Goal: Obtain resource: Obtain resource

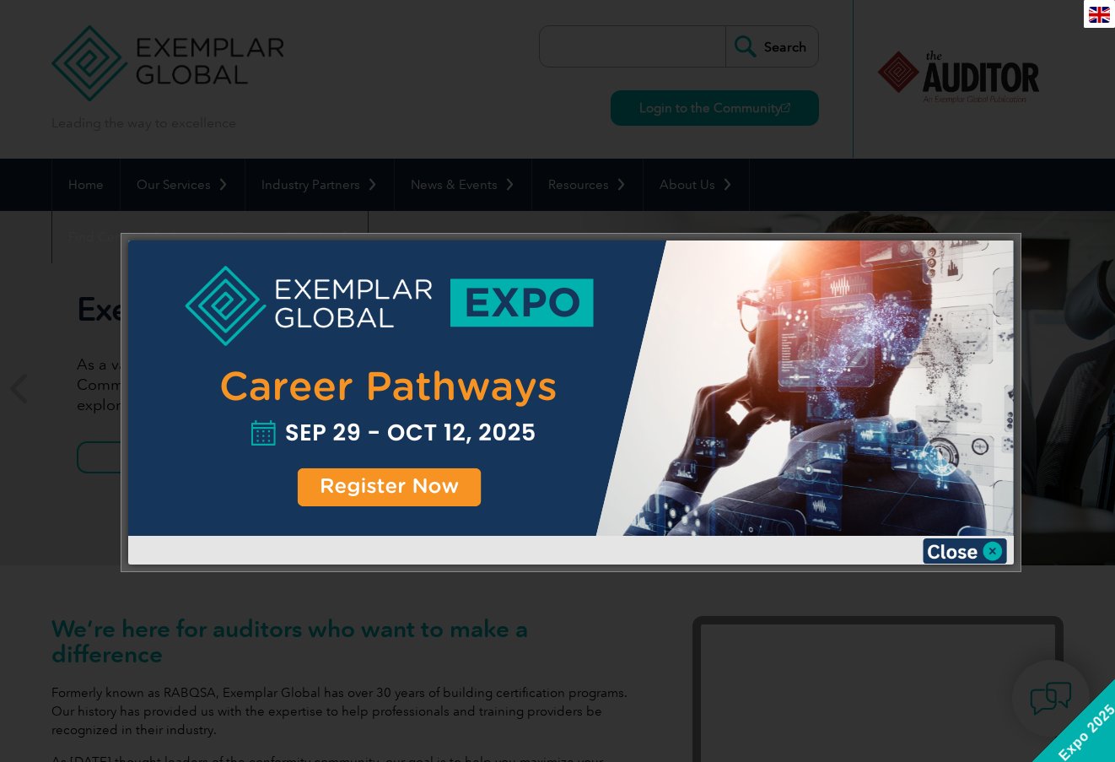
click at [952, 547] on img at bounding box center [965, 550] width 84 height 25
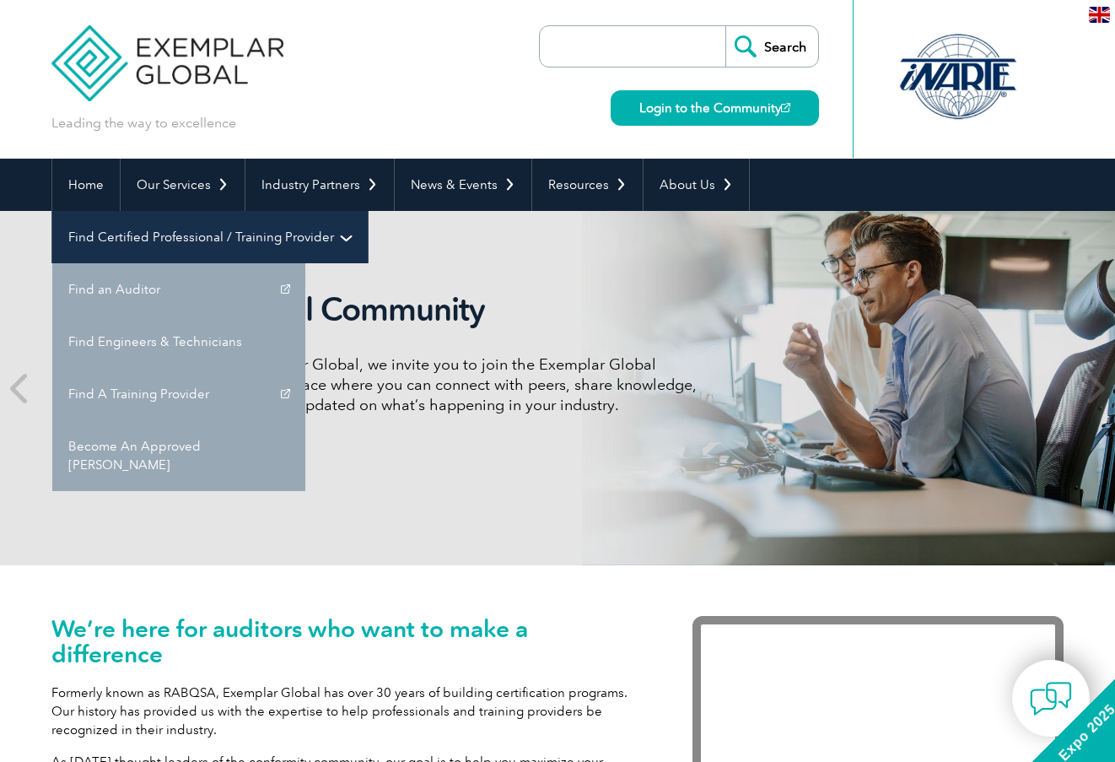
click at [368, 211] on link "Find Certified Professional / Training Provider" at bounding box center [210, 237] width 316 height 52
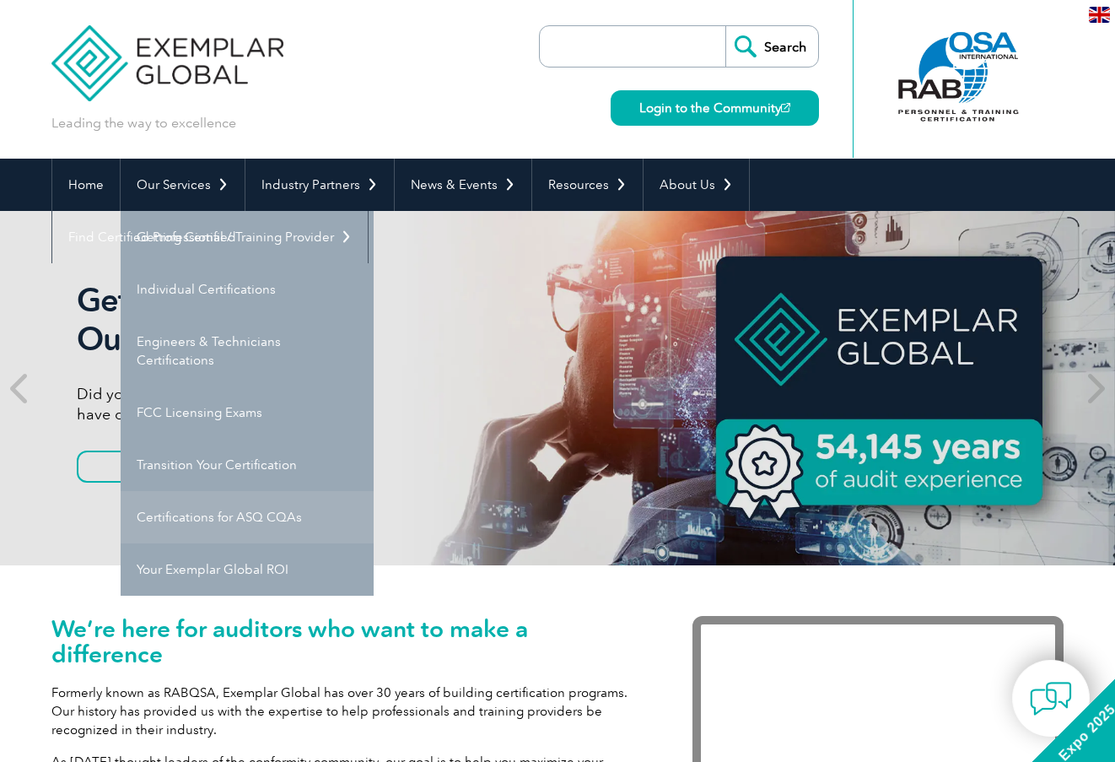
click at [205, 512] on link "Certifications for ASQ CQAs" at bounding box center [247, 517] width 253 height 52
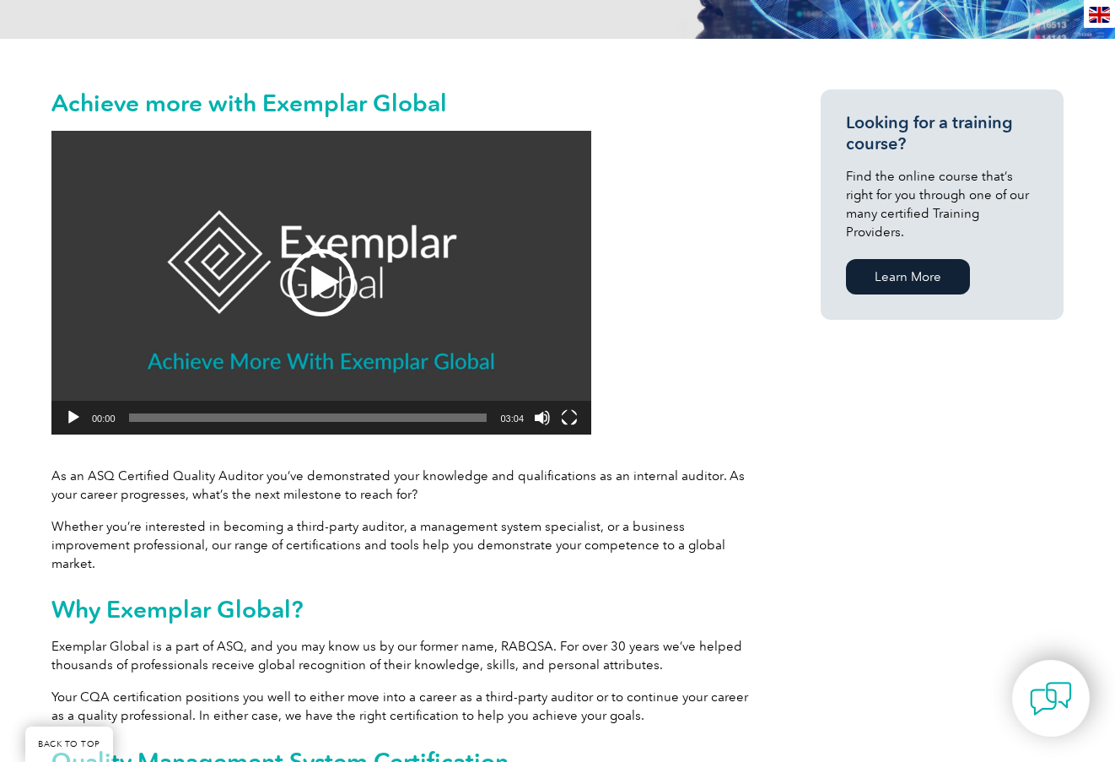
scroll to position [337, 0]
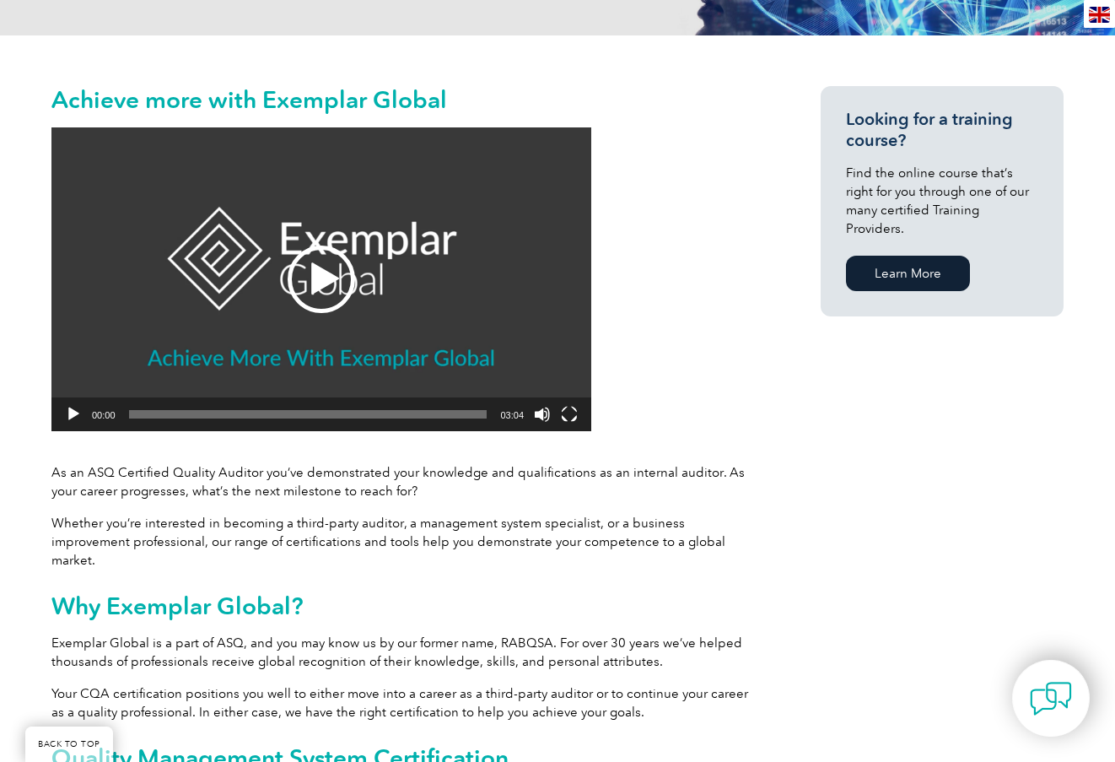
click at [320, 279] on div "Play" at bounding box center [321, 278] width 67 height 67
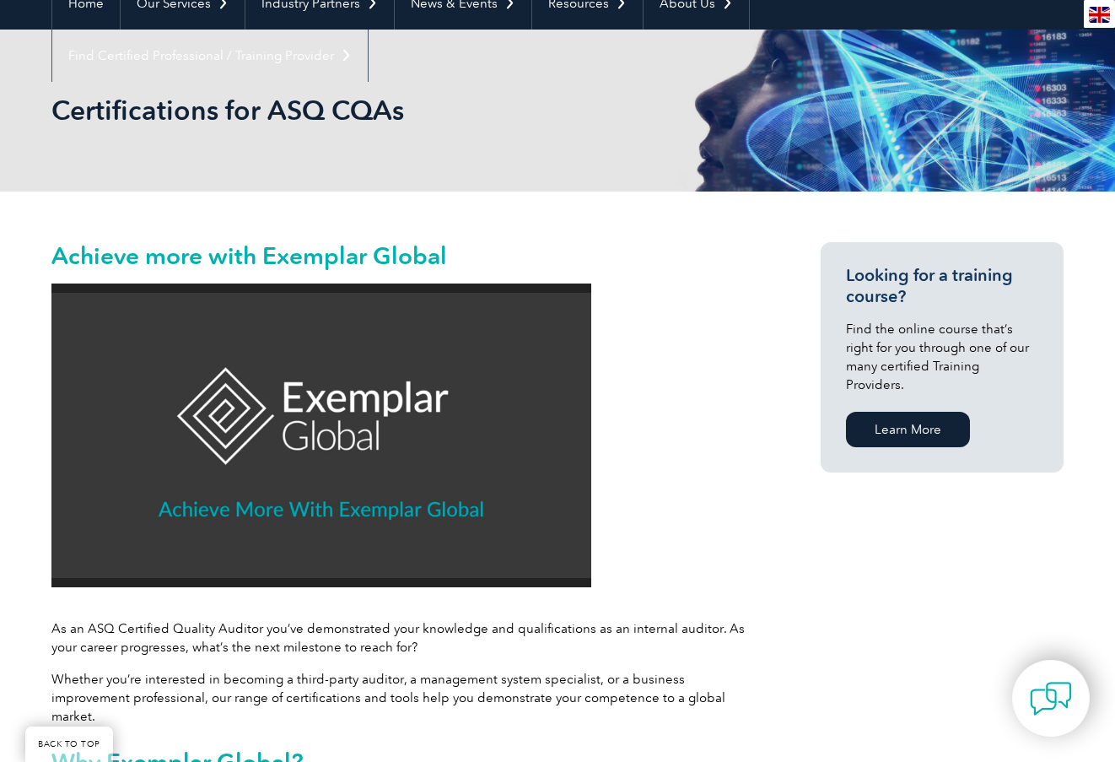
scroll to position [169, 0]
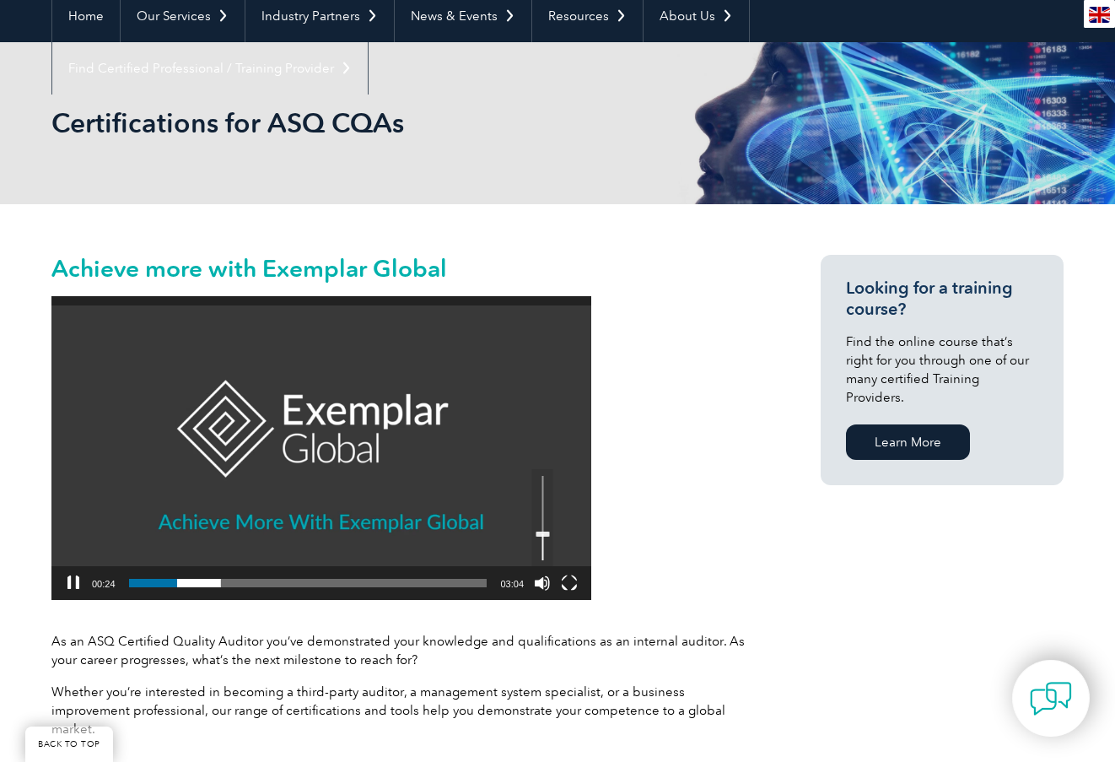
drag, startPoint x: 541, startPoint y: 553, endPoint x: 540, endPoint y: 534, distance: 18.6
click at [540, 534] on link "Use Up/Down Arrow keys to increase or decrease volume." at bounding box center [542, 517] width 21 height 97
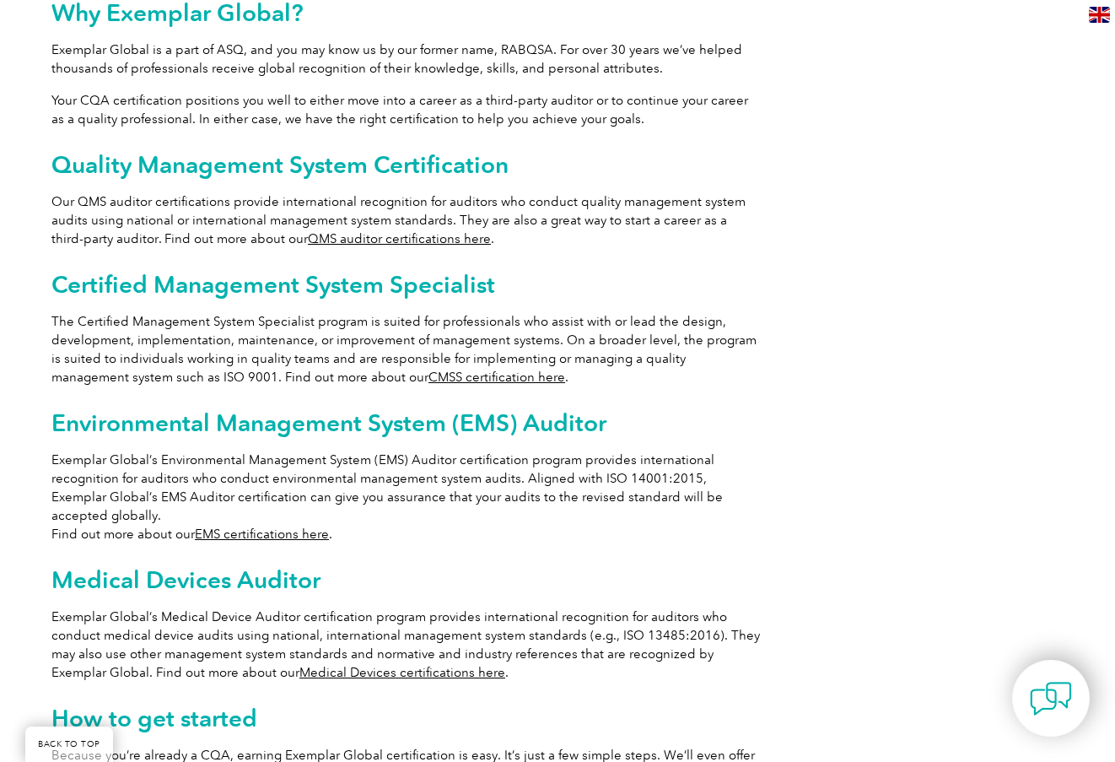
scroll to position [928, 0]
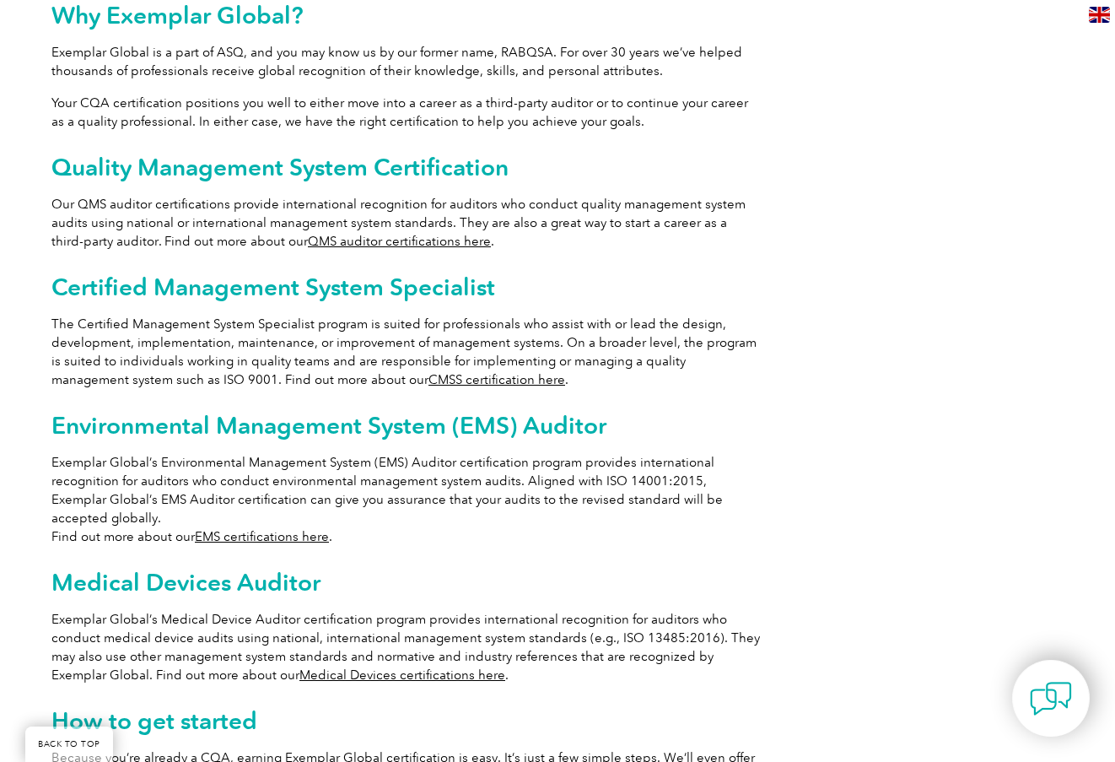
click at [429, 234] on link "QMS auditor certifications here" at bounding box center [399, 241] width 183 height 15
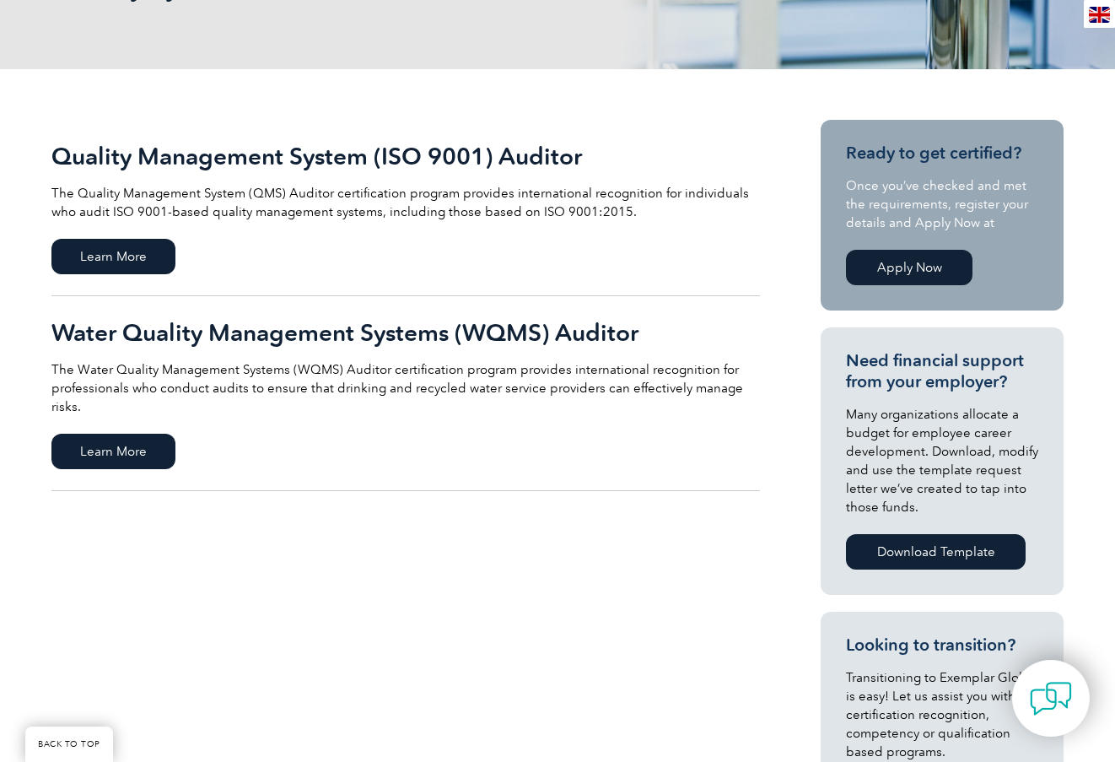
scroll to position [337, 0]
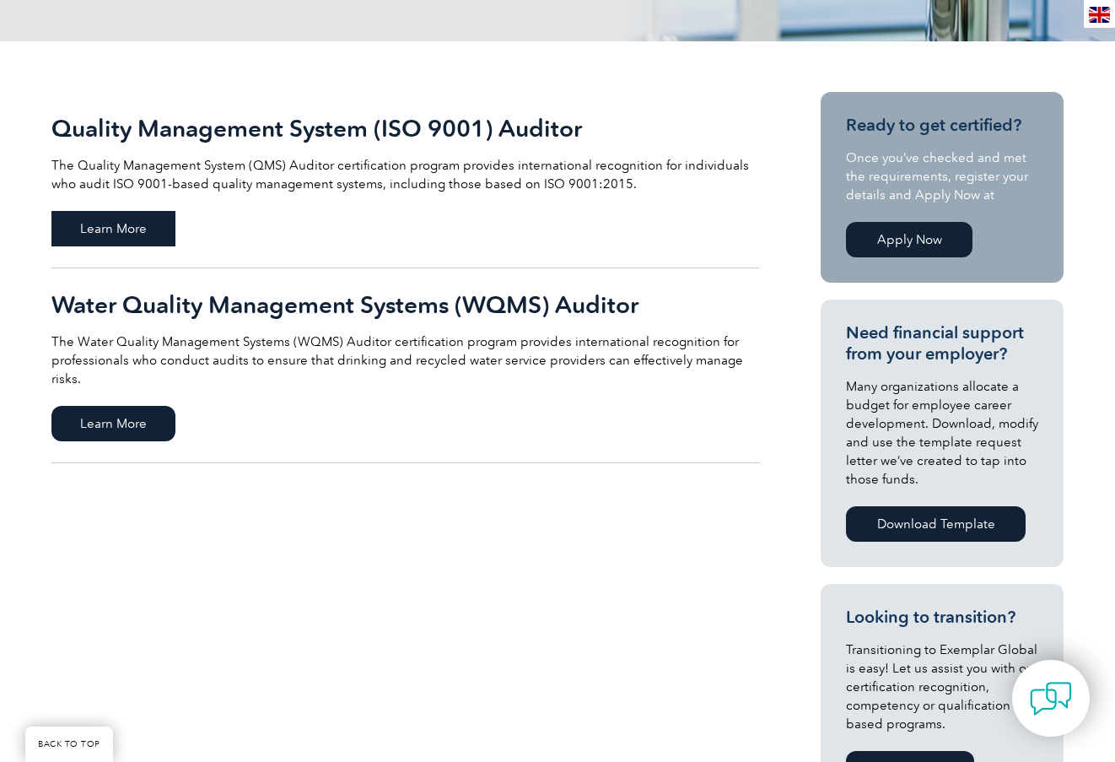
click at [149, 239] on span "Learn More" at bounding box center [113, 228] width 124 height 35
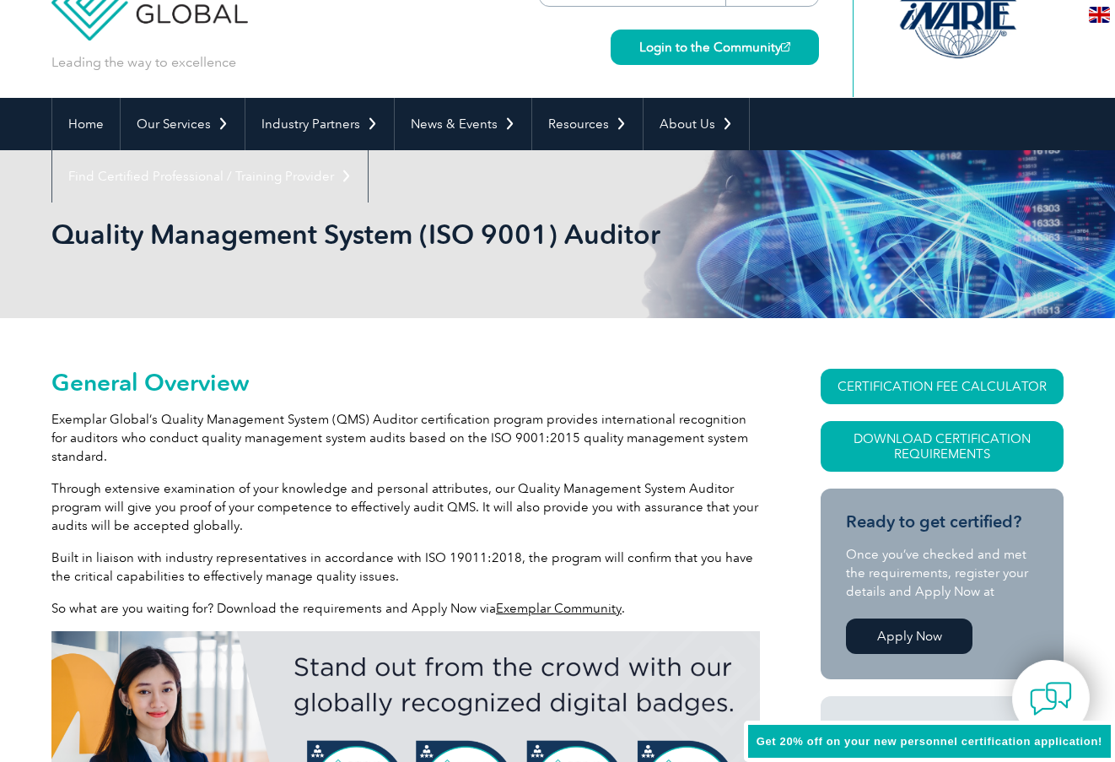
scroll to position [253, 0]
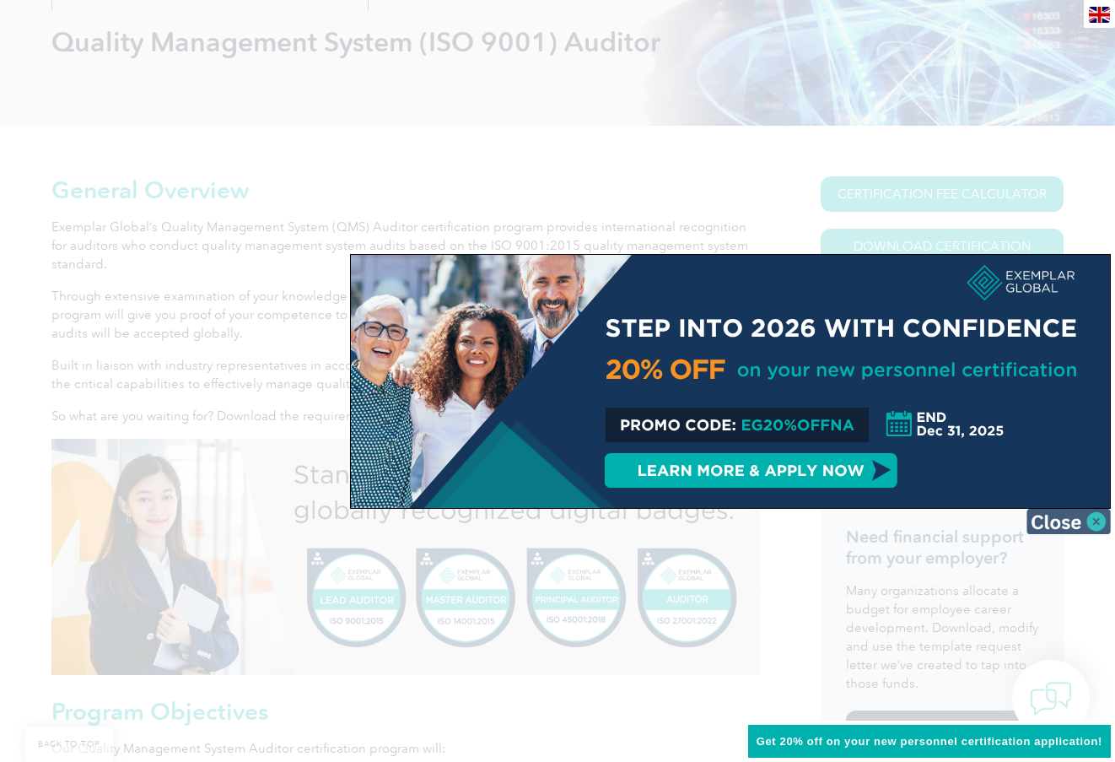
click at [1074, 521] on img at bounding box center [1069, 521] width 84 height 25
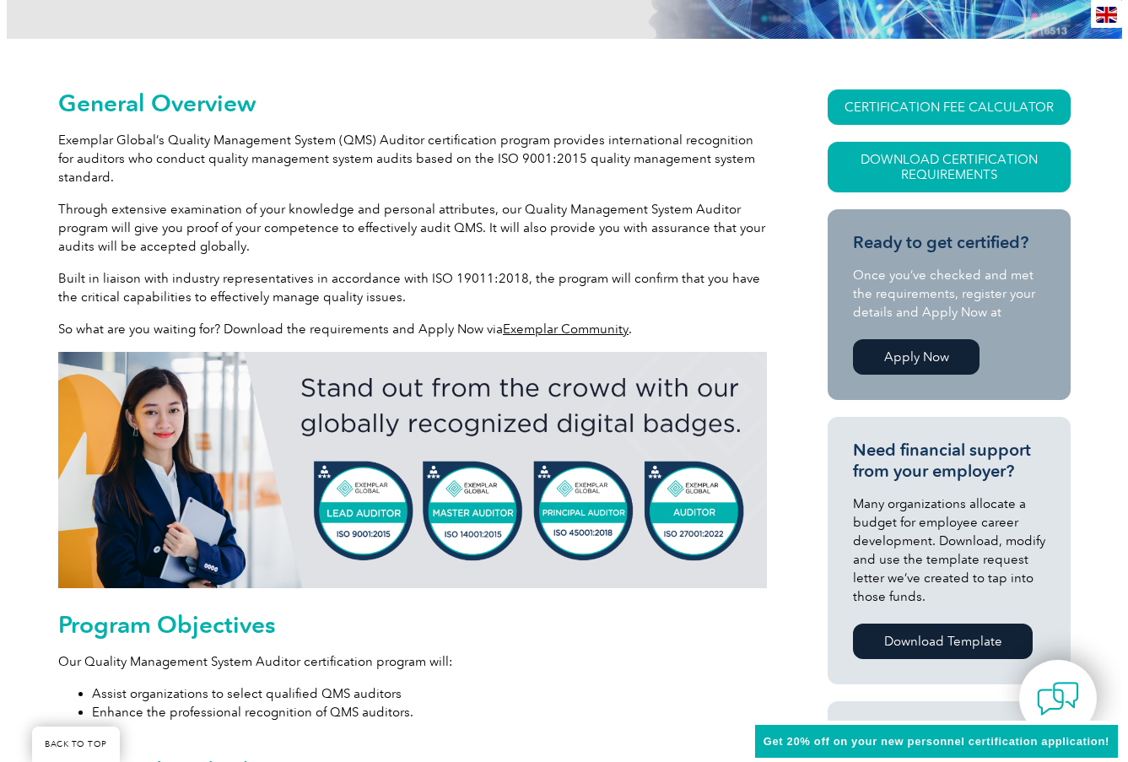
scroll to position [337, 0]
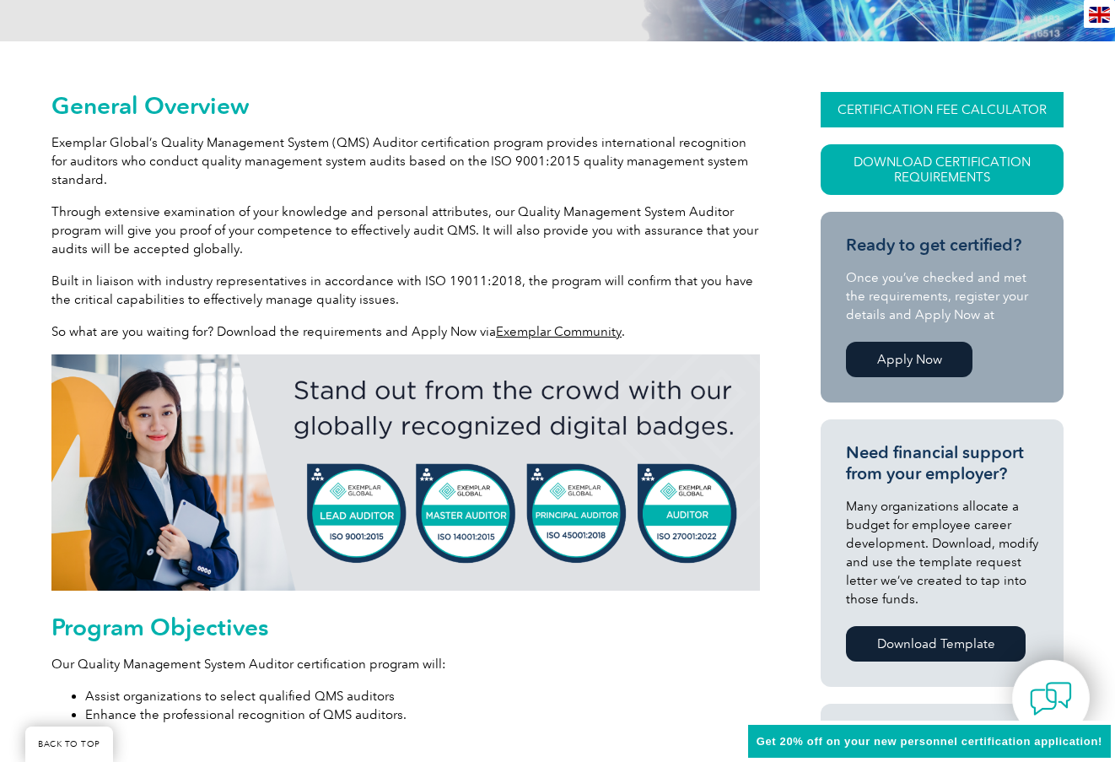
click at [928, 117] on link "CERTIFICATION FEE CALCULATOR" at bounding box center [942, 109] width 243 height 35
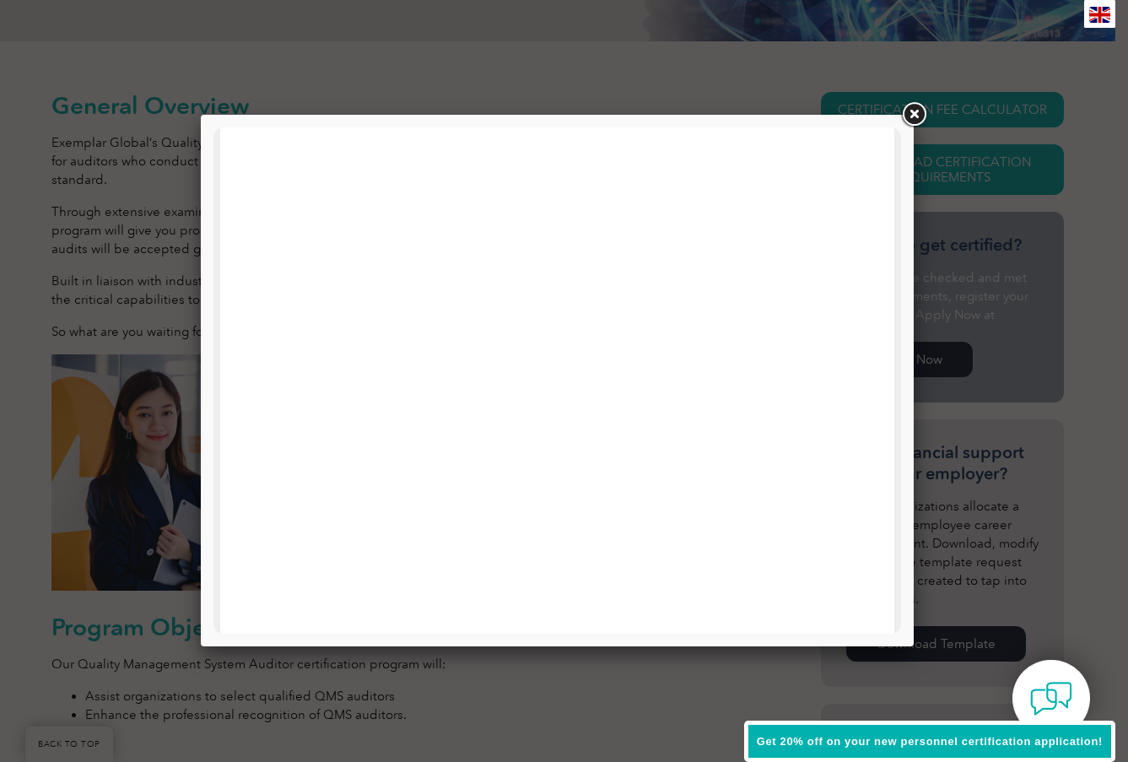
scroll to position [805, 0]
click at [909, 113] on link at bounding box center [913, 115] width 30 height 30
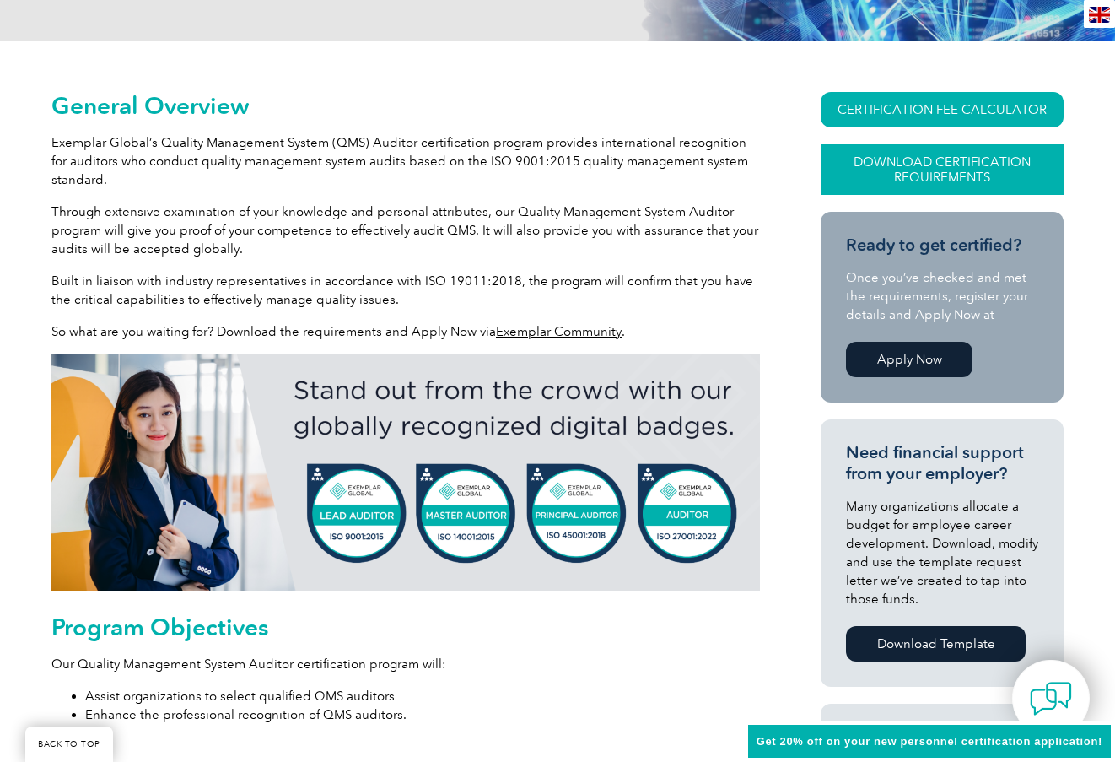
click at [923, 174] on link "Download Certification Requirements" at bounding box center [942, 169] width 243 height 51
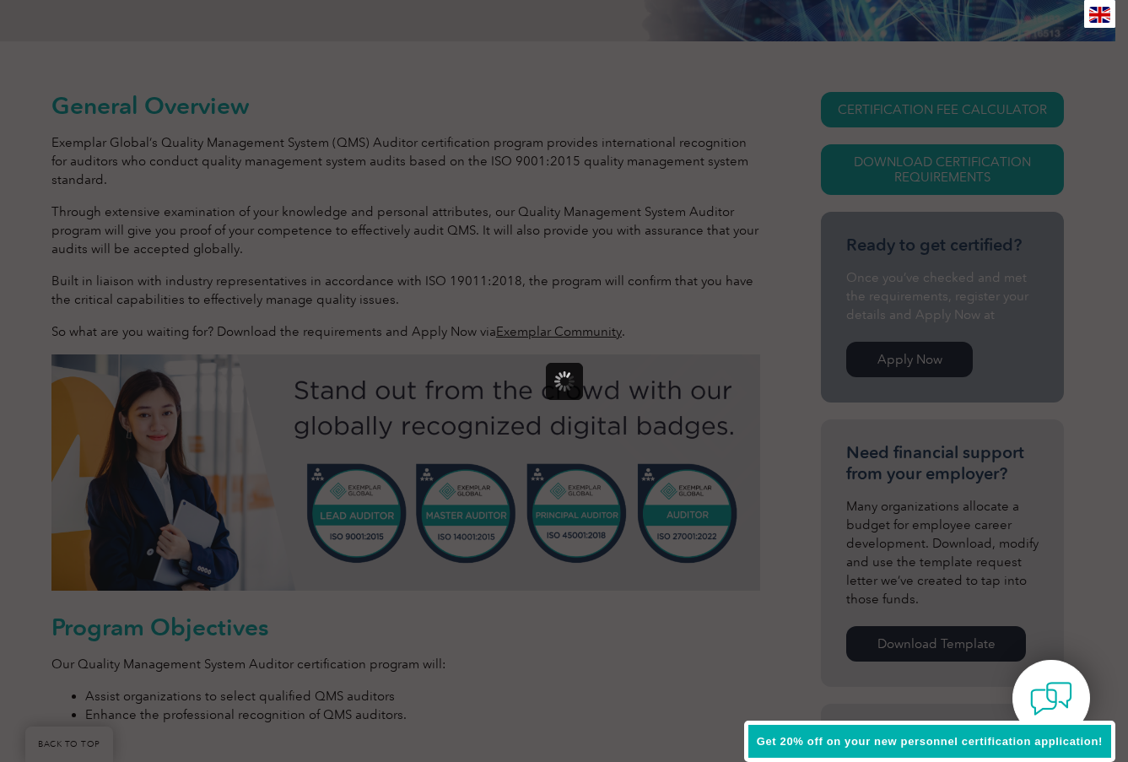
scroll to position [0, 0]
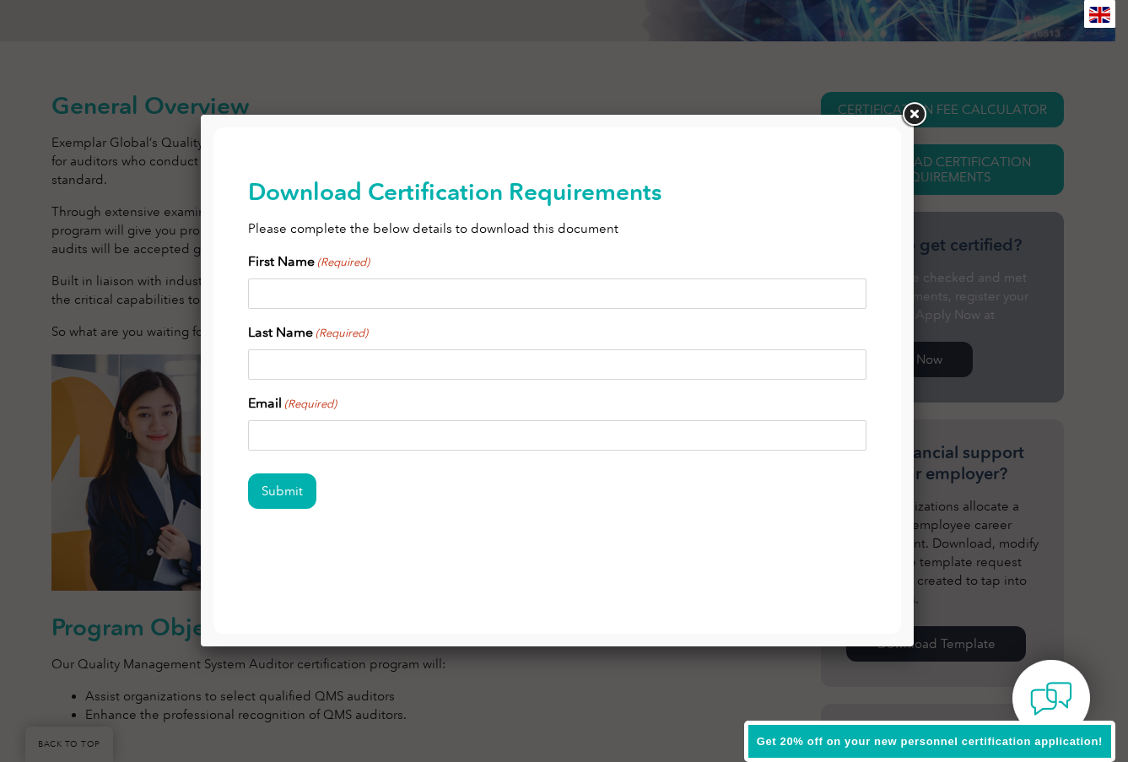
click at [650, 282] on input "First Name (Required)" at bounding box center [557, 293] width 619 height 30
type input "Justin"
type input "Harris"
type input "justin.harris@yahoo.com"
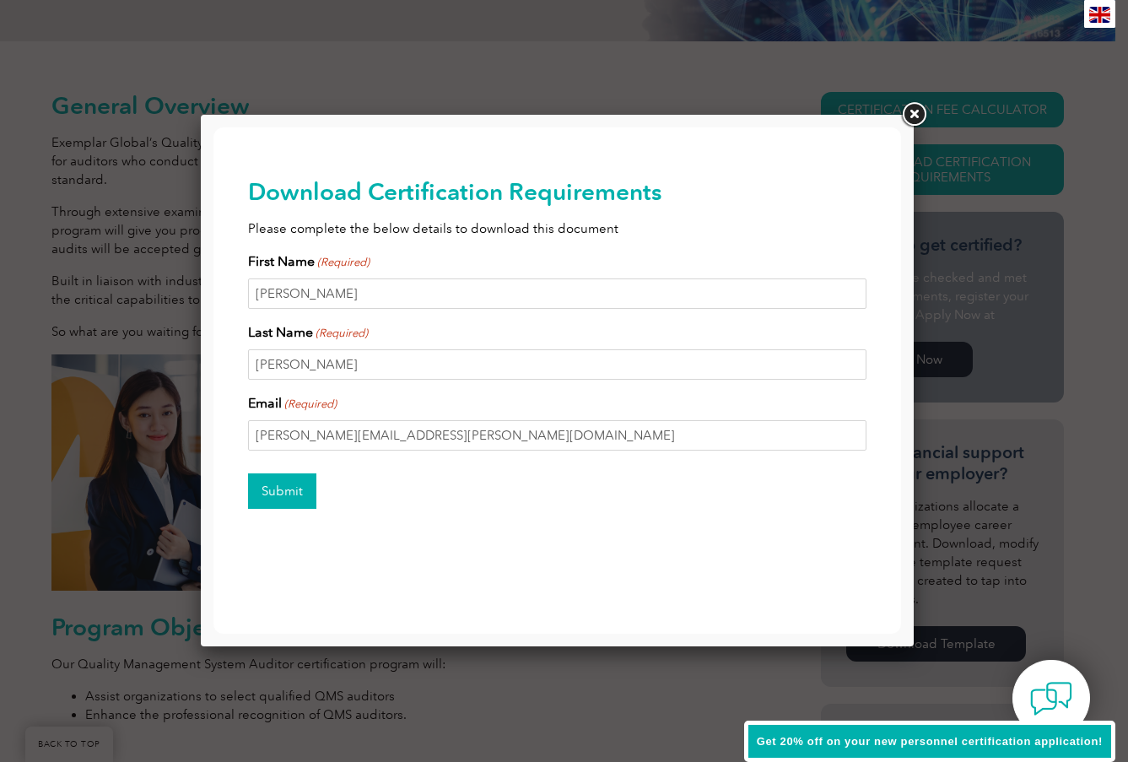
click at [290, 498] on input "Submit" at bounding box center [282, 490] width 68 height 35
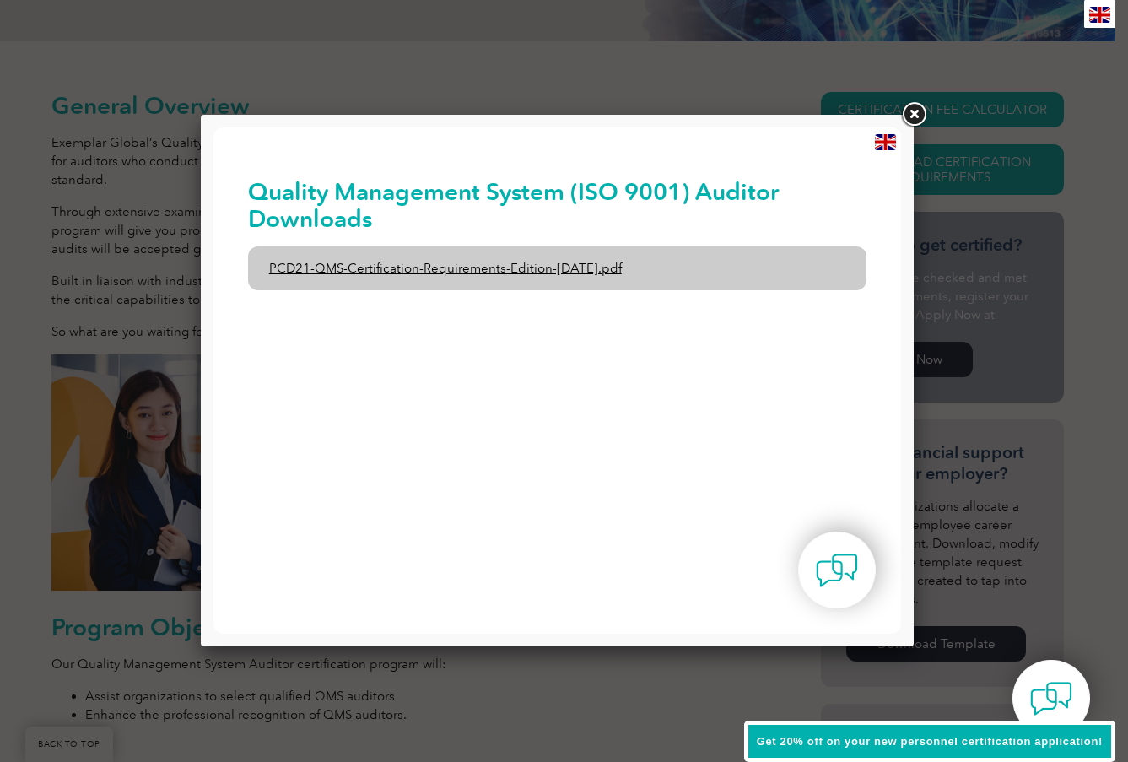
click at [567, 267] on link "PCD21-QMS-Certification-Requirements-Edition-2-April-2022.pdf" at bounding box center [557, 268] width 619 height 44
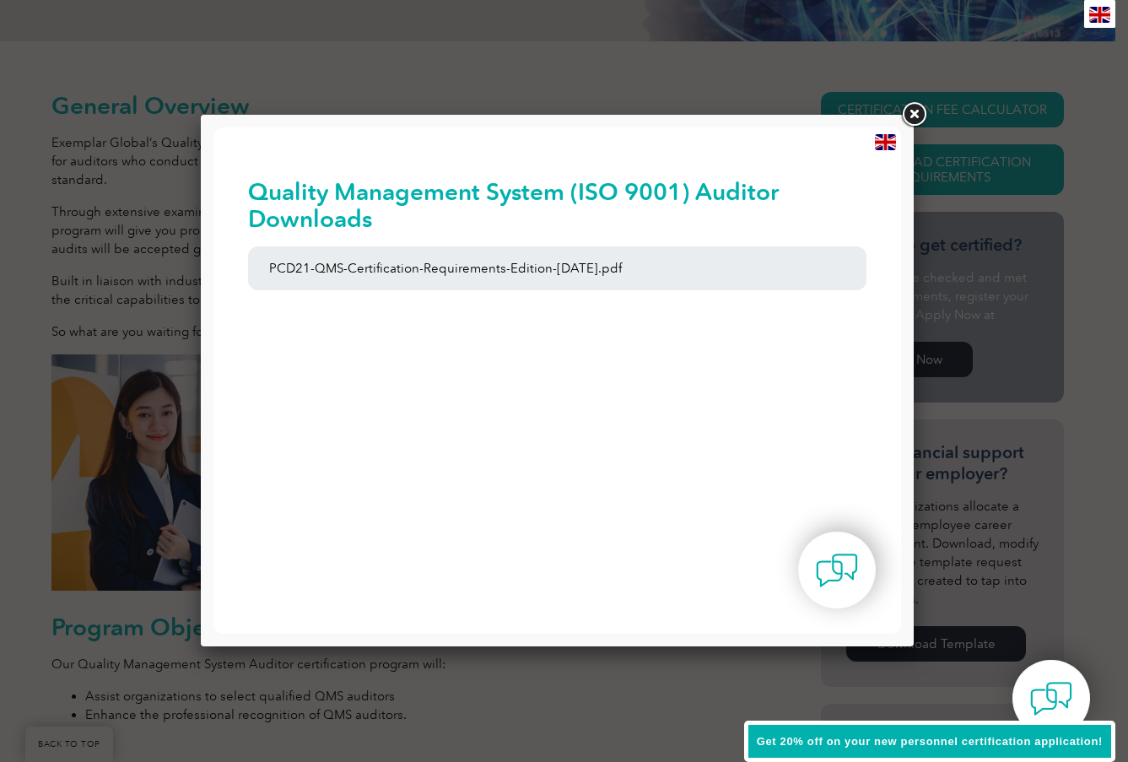
click at [905, 110] on link at bounding box center [913, 115] width 30 height 30
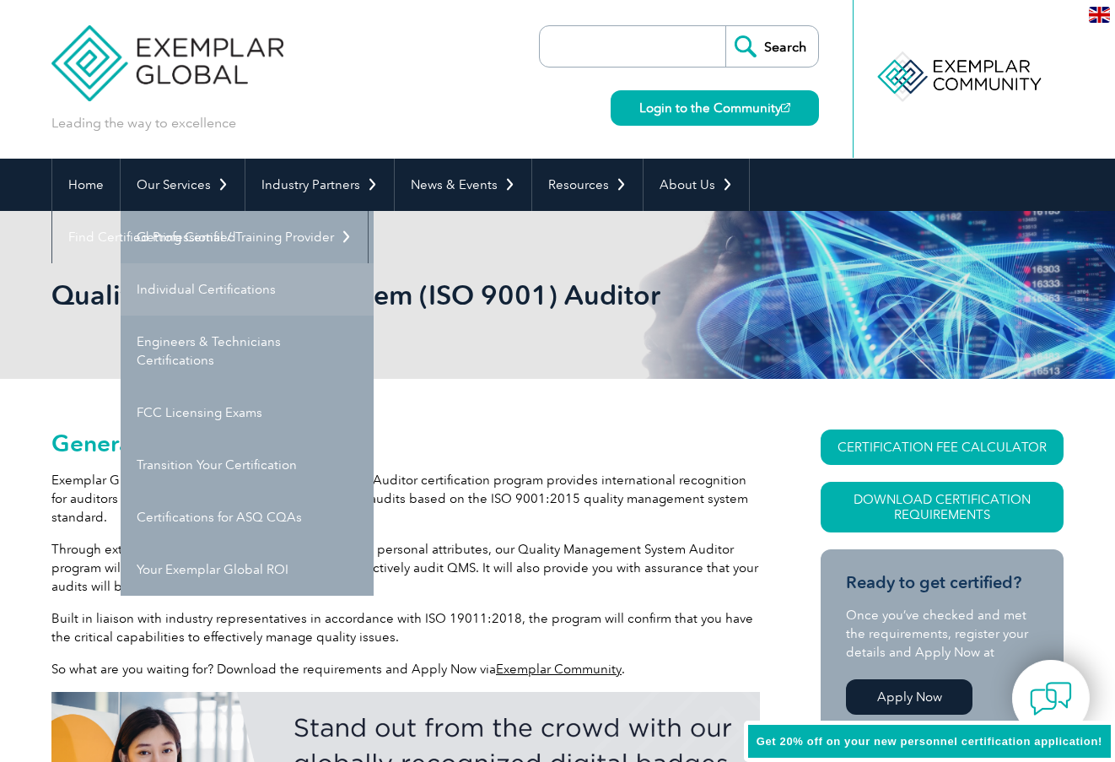
click at [206, 289] on link "Individual Certifications" at bounding box center [247, 289] width 253 height 52
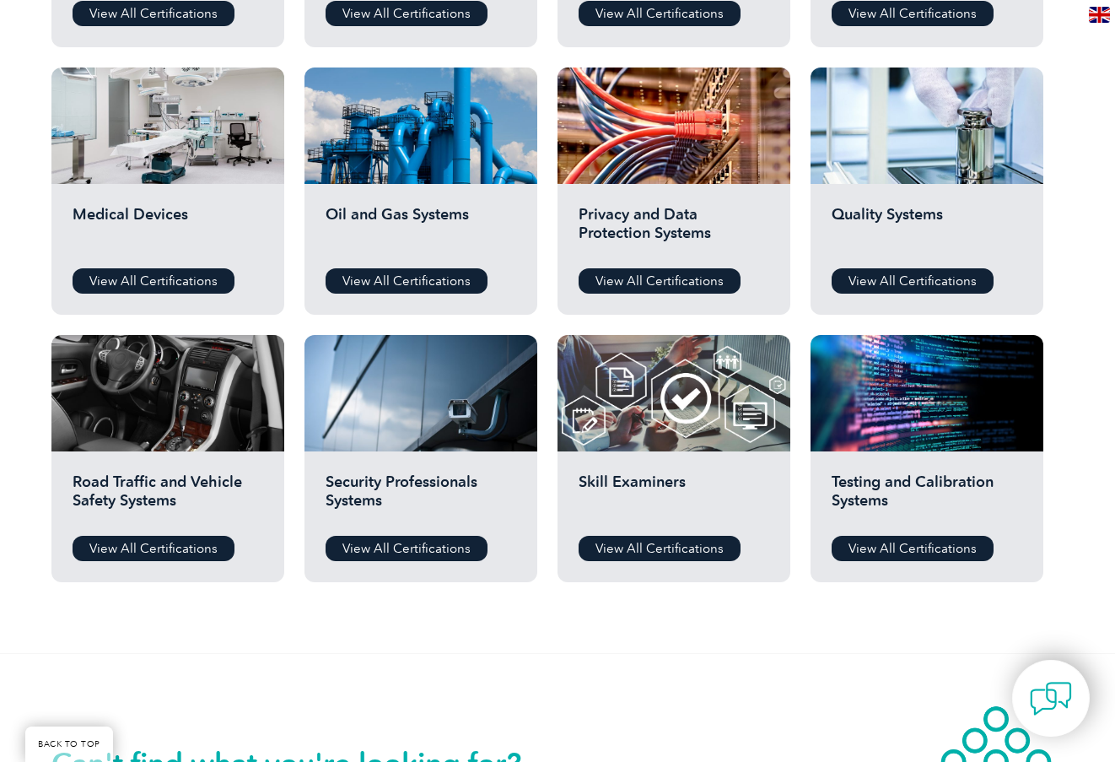
scroll to position [1181, 0]
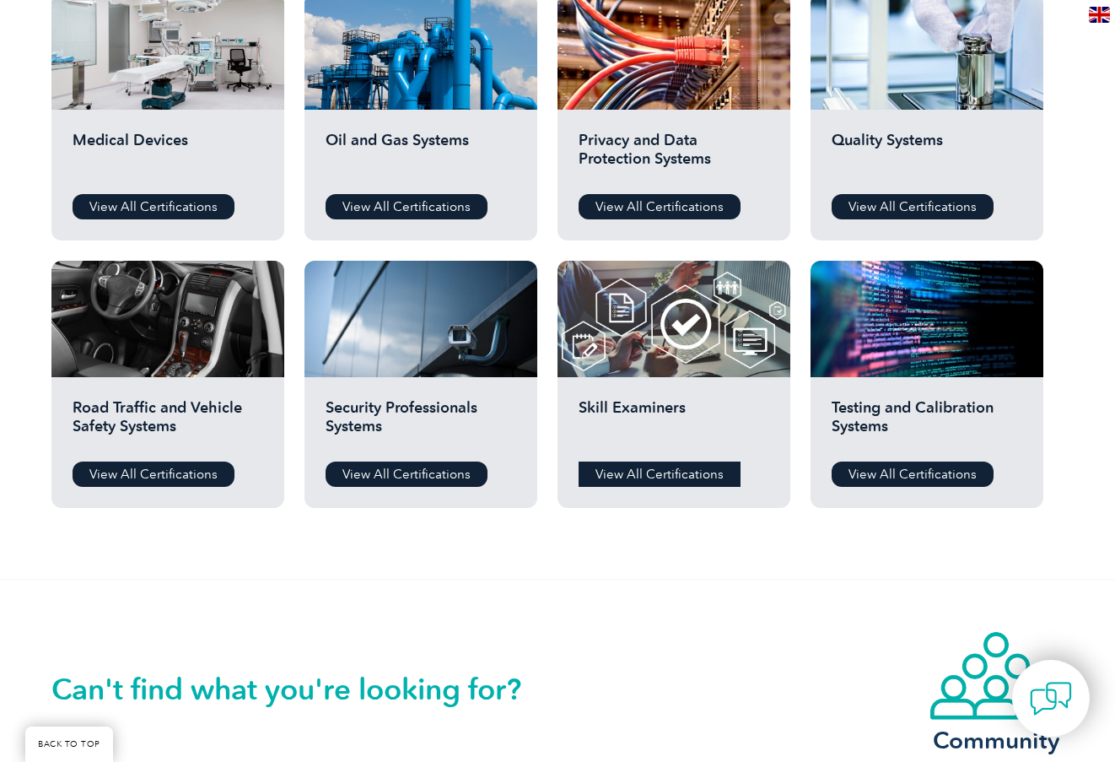
click at [686, 472] on link "View All Certifications" at bounding box center [660, 473] width 162 height 25
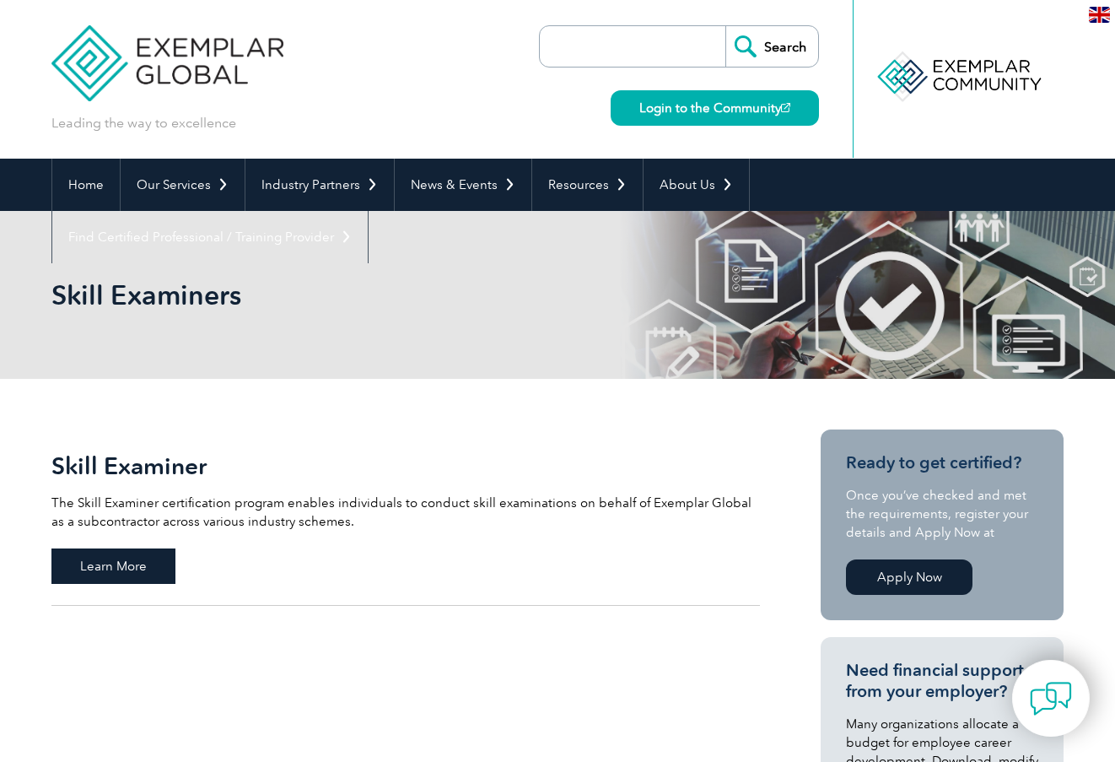
click at [132, 561] on span "Learn More" at bounding box center [113, 565] width 124 height 35
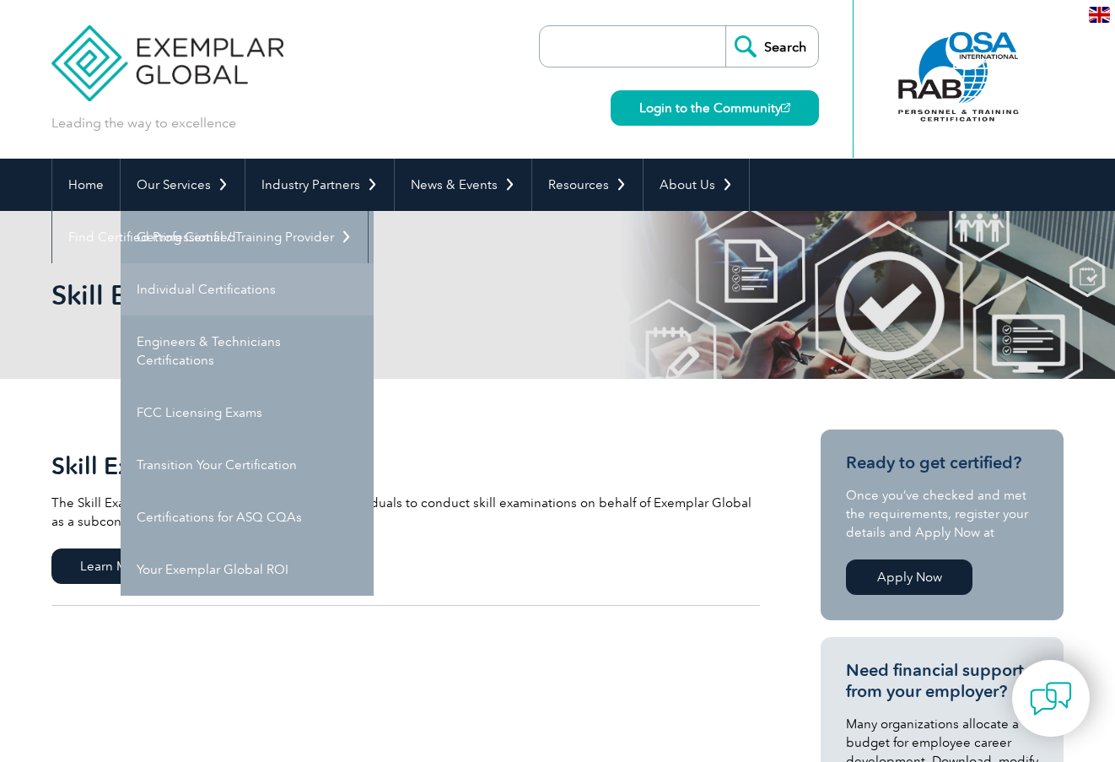
click at [220, 291] on link "Individual Certifications" at bounding box center [247, 289] width 253 height 52
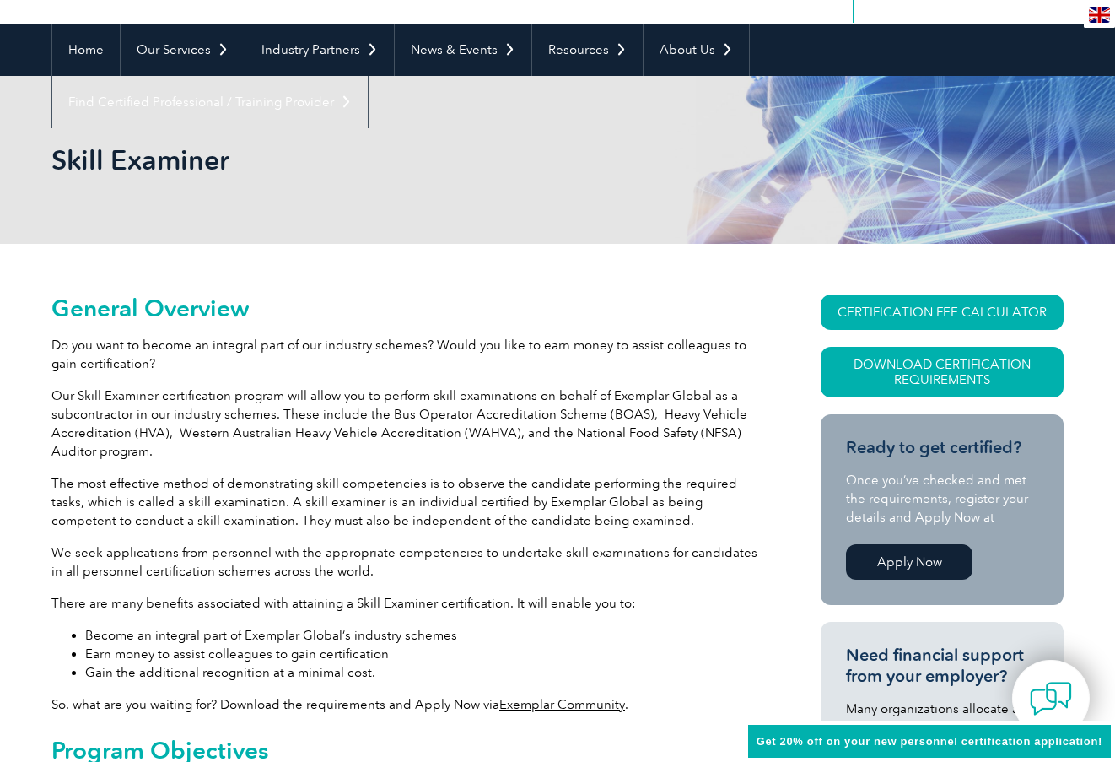
scroll to position [169, 0]
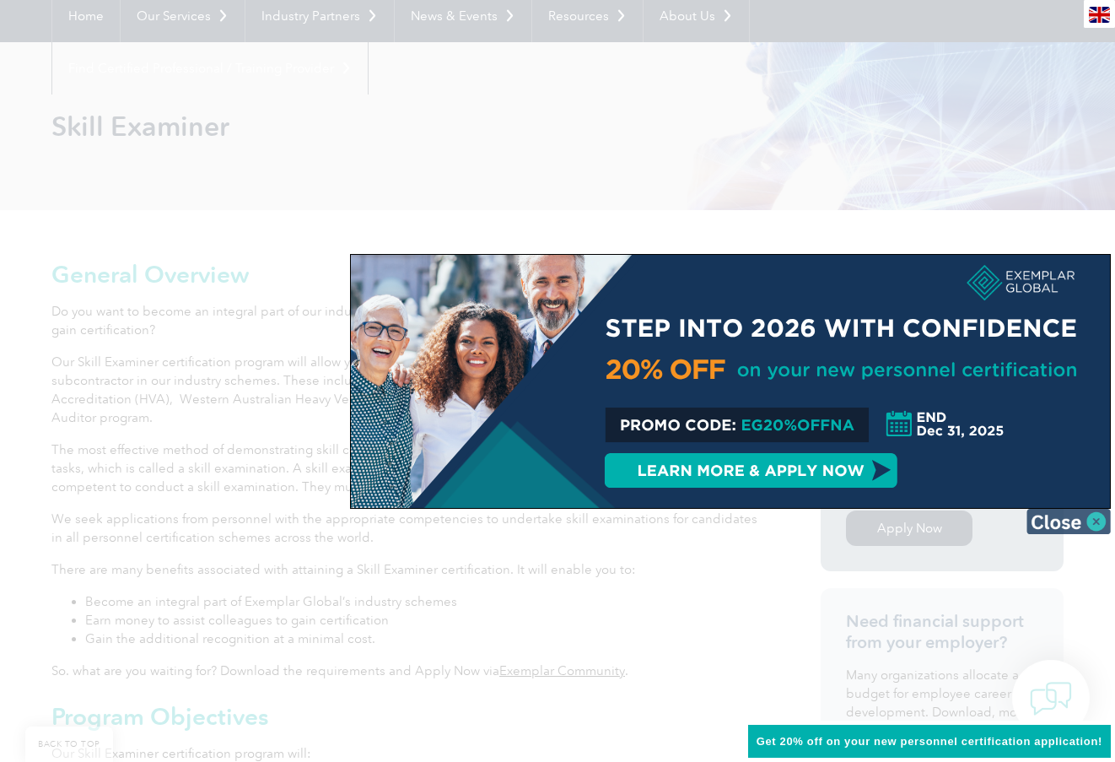
click at [1067, 517] on img at bounding box center [1069, 521] width 84 height 25
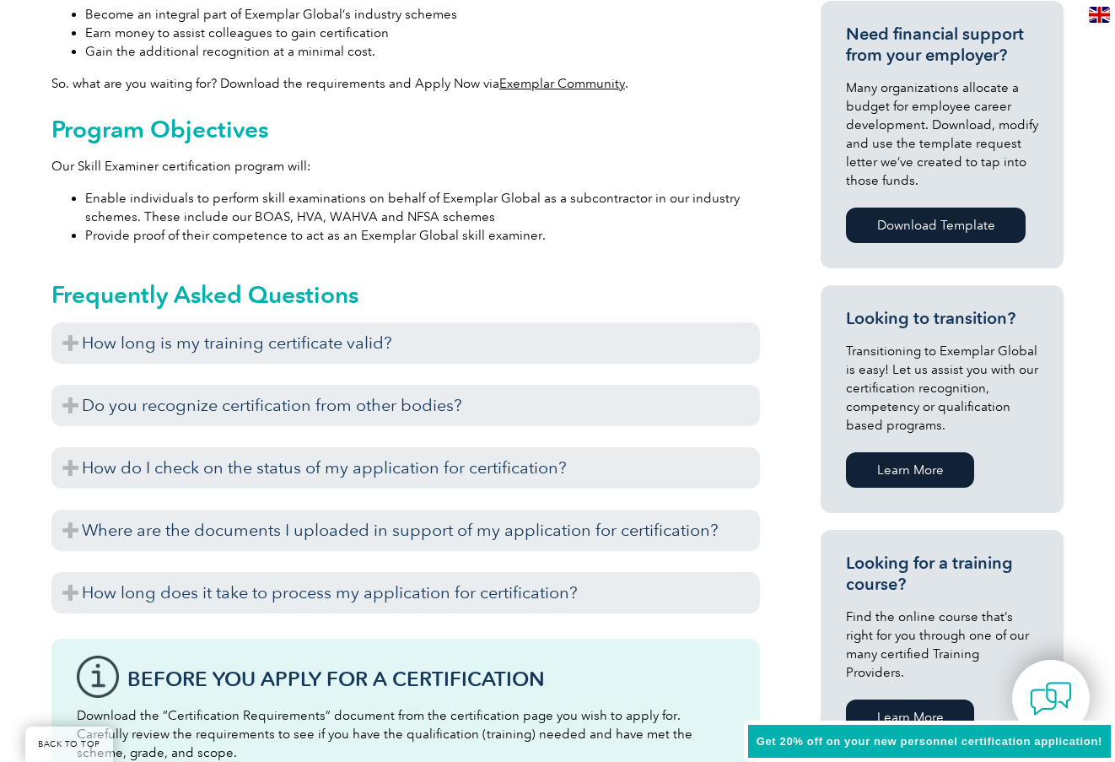
scroll to position [759, 0]
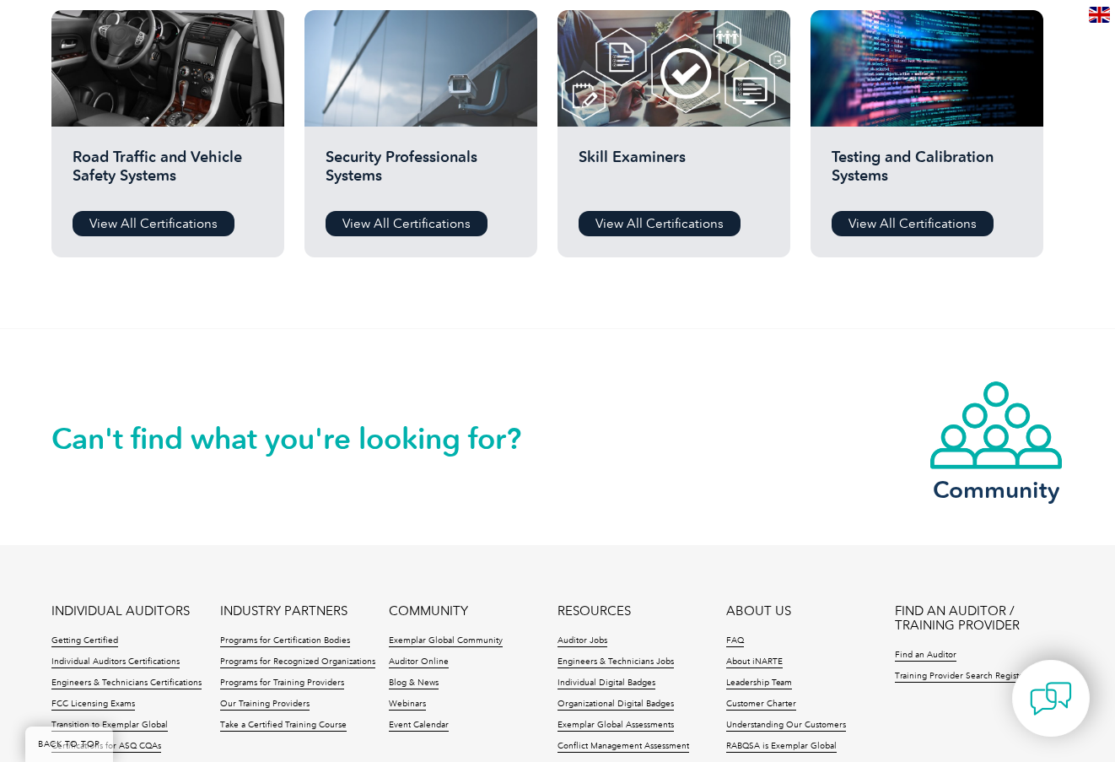
scroll to position [1434, 0]
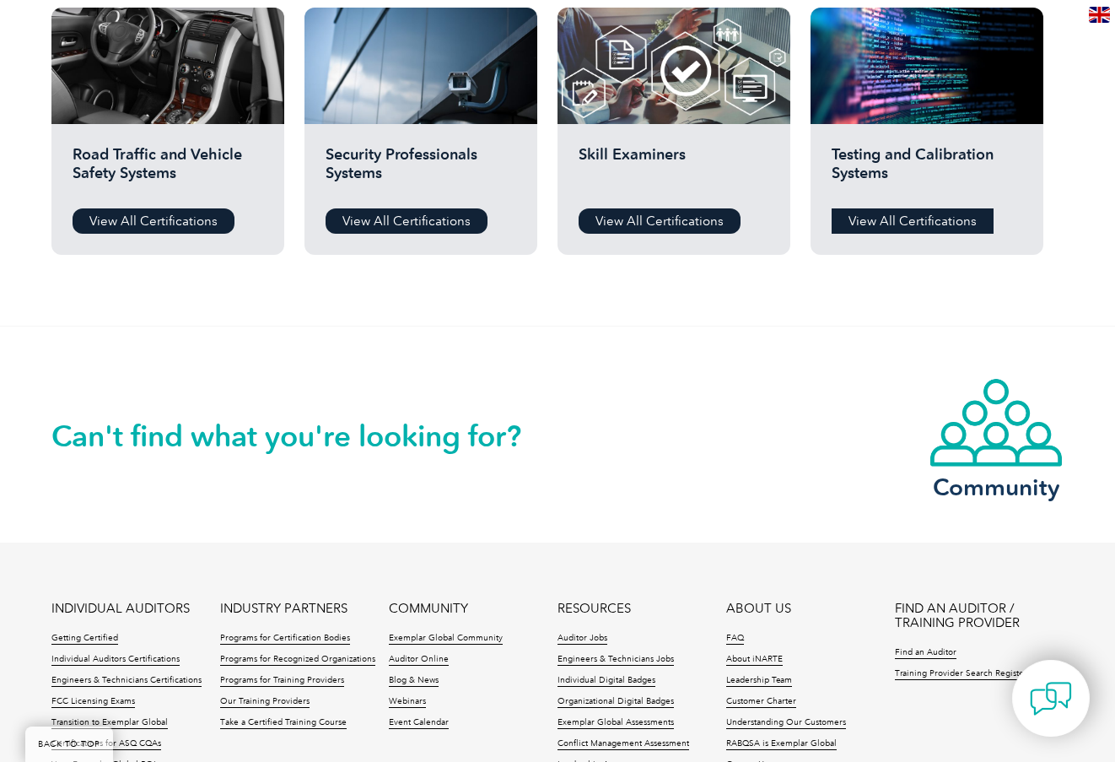
click at [914, 224] on link "View All Certifications" at bounding box center [913, 220] width 162 height 25
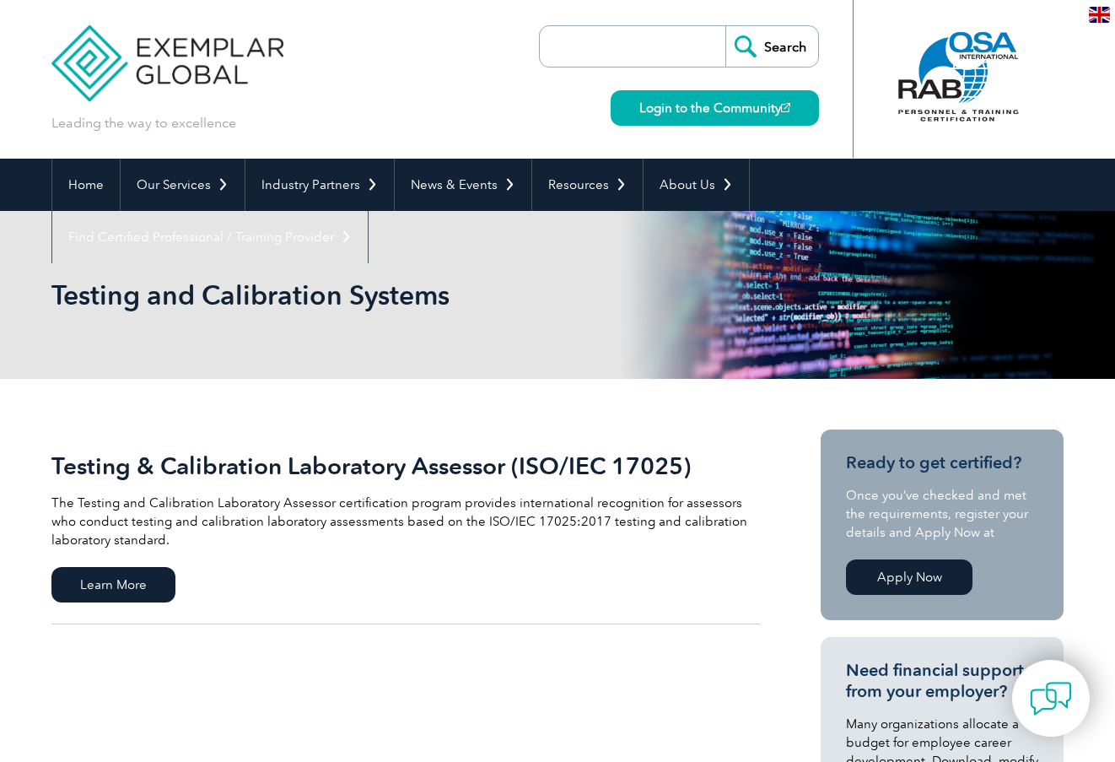
click at [289, 472] on h2 "Testing & Calibration Laboratory Assessor (ISO/IEC 17025)" at bounding box center [405, 465] width 709 height 27
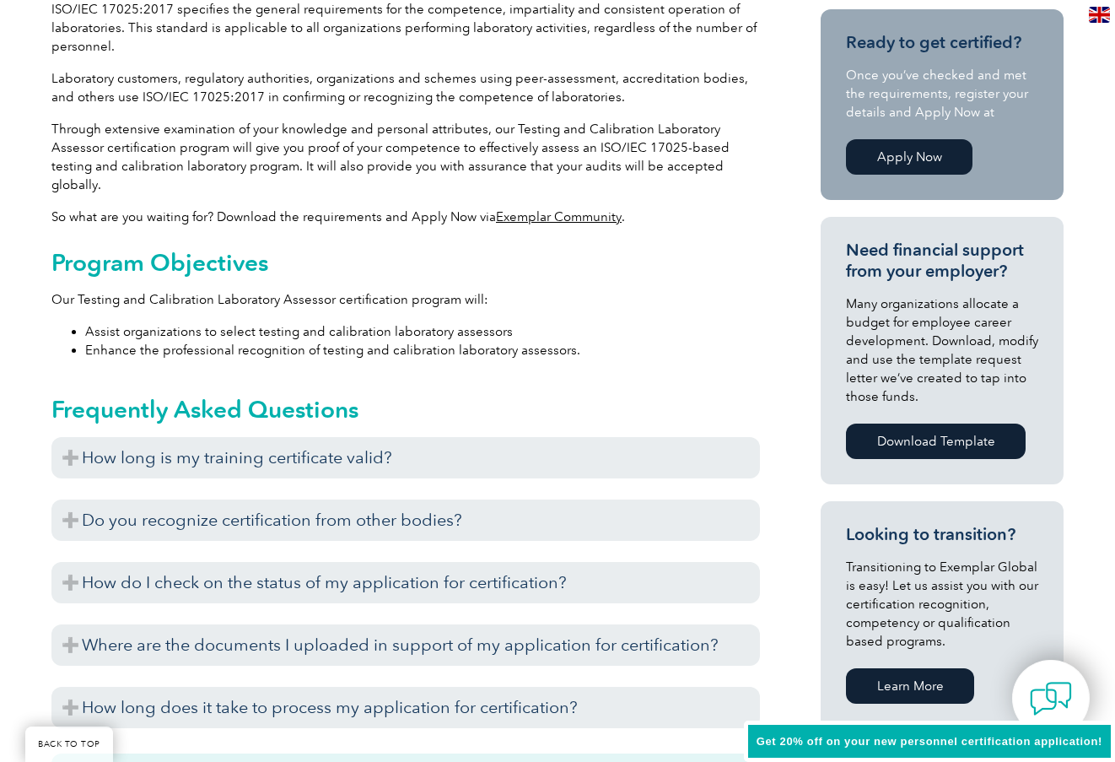
scroll to position [591, 0]
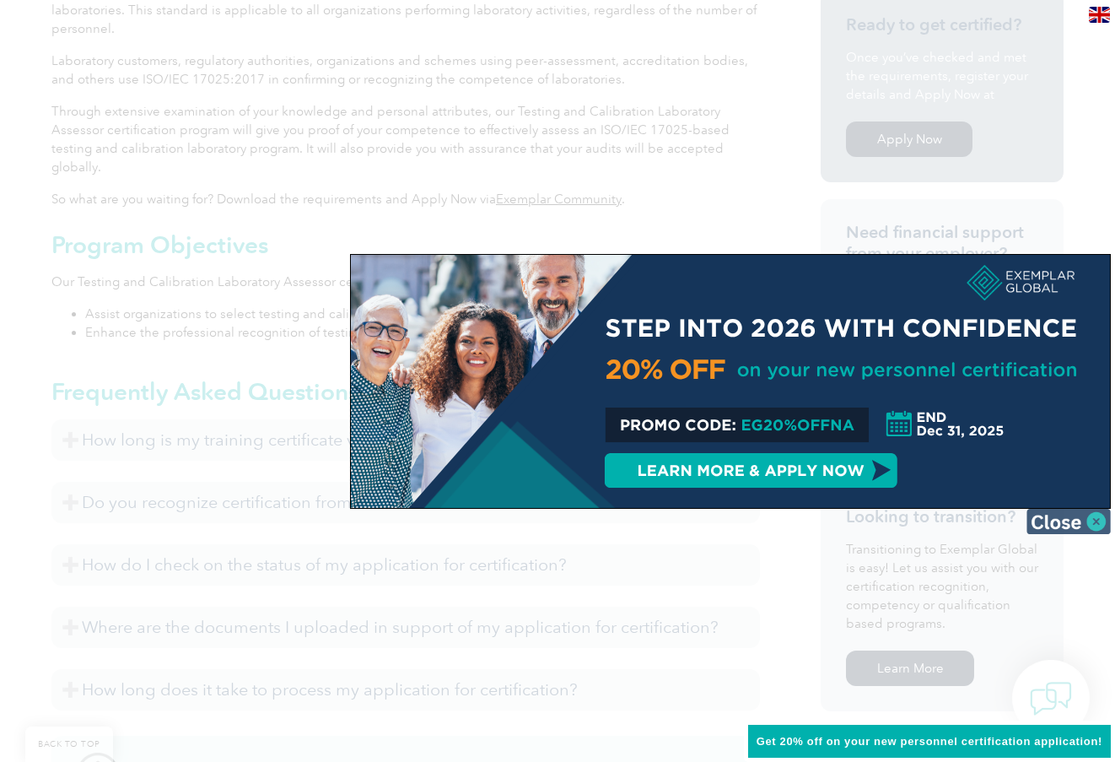
click at [1055, 511] on img at bounding box center [1069, 521] width 84 height 25
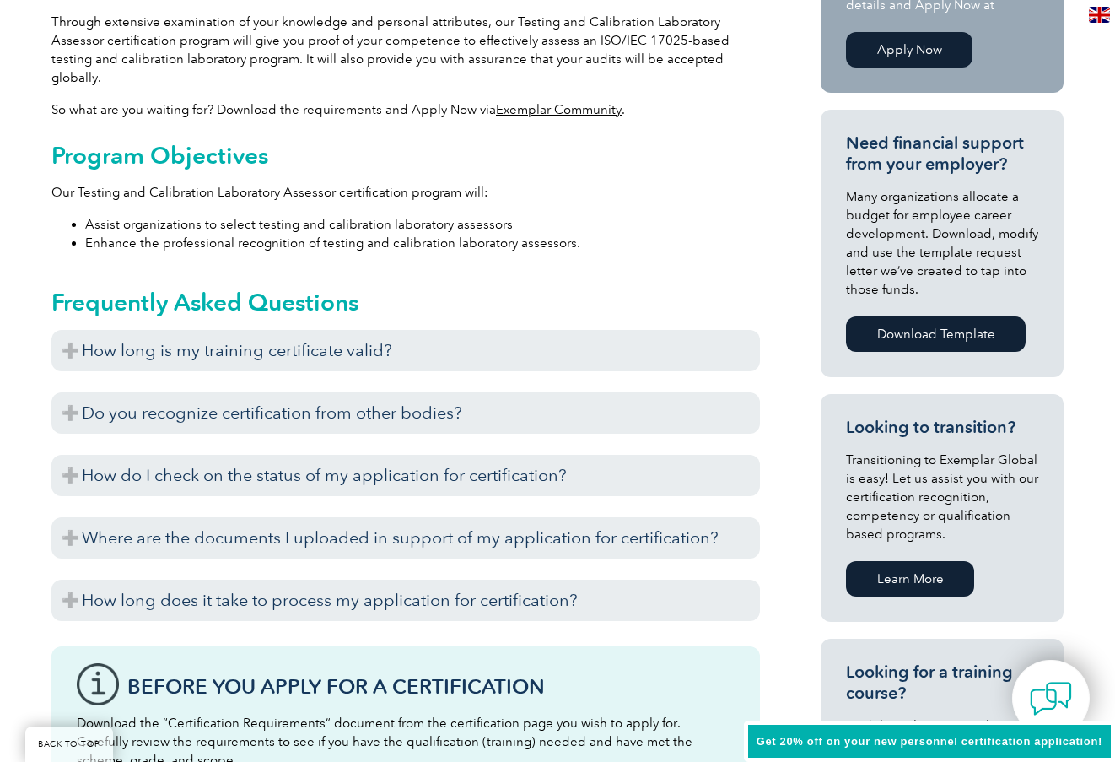
scroll to position [675, 0]
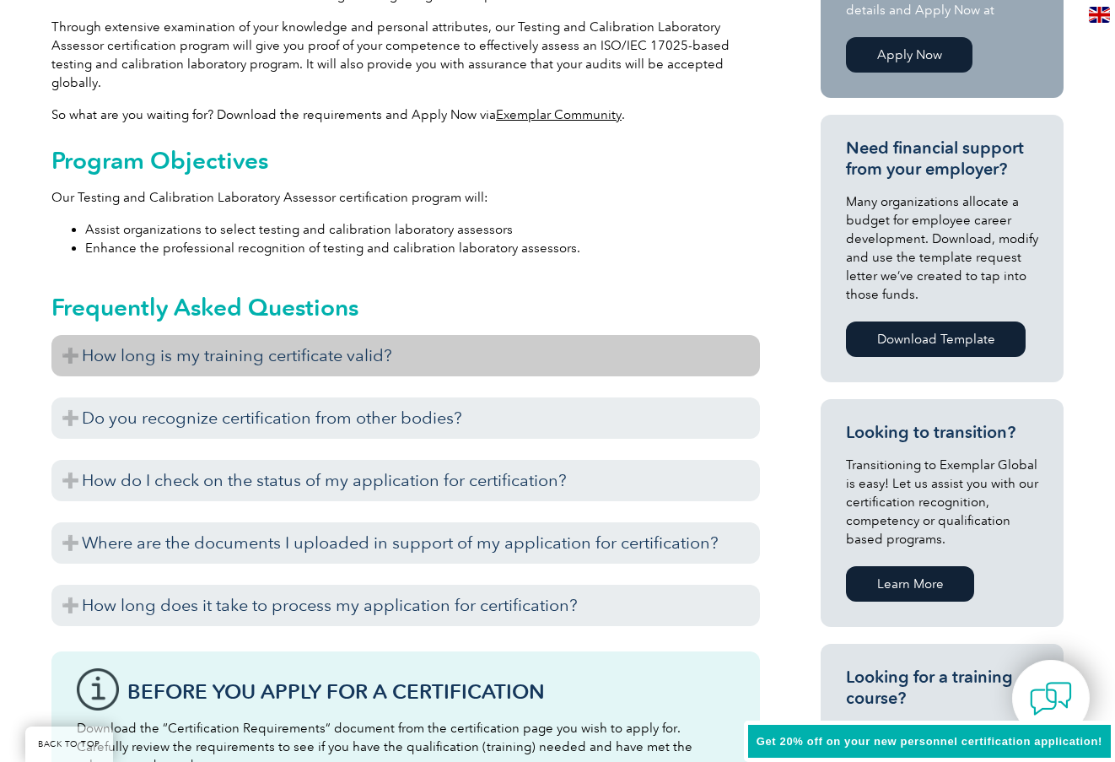
click at [311, 337] on h3 "How long is my training certificate valid?" at bounding box center [405, 355] width 709 height 41
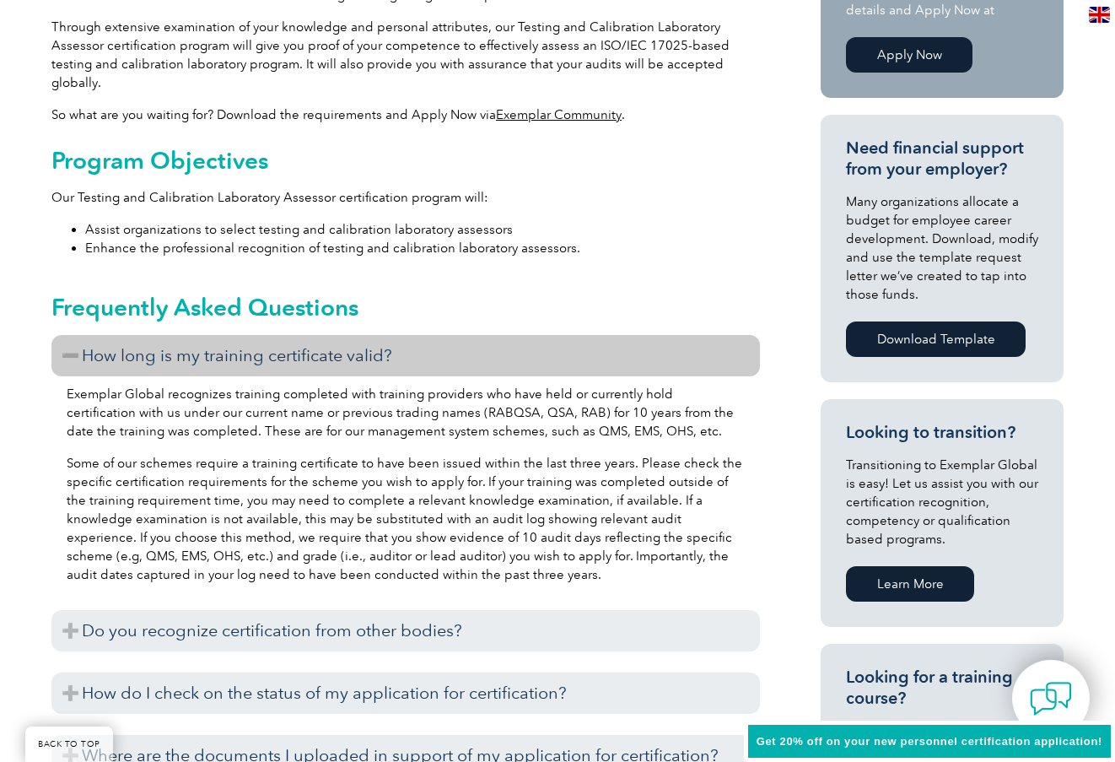
click at [311, 337] on h3 "How long is my training certificate valid?" at bounding box center [405, 355] width 709 height 41
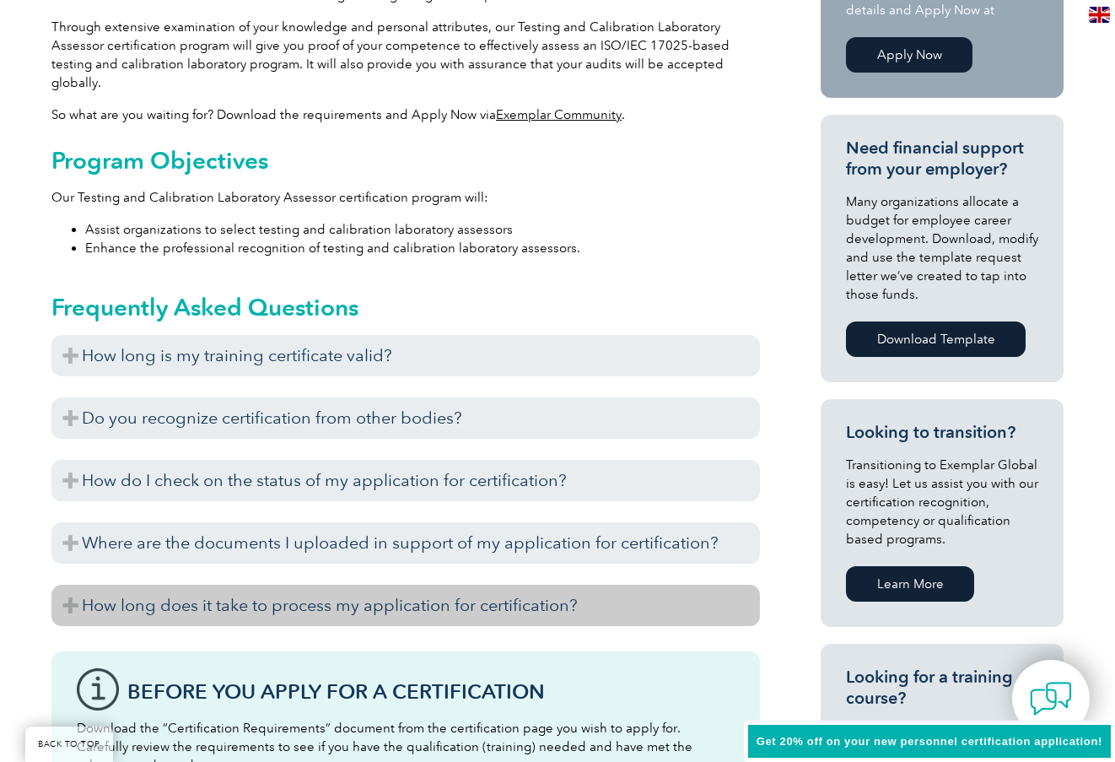
click at [276, 585] on h3 "How long does it take to process my application for certification?" at bounding box center [405, 605] width 709 height 41
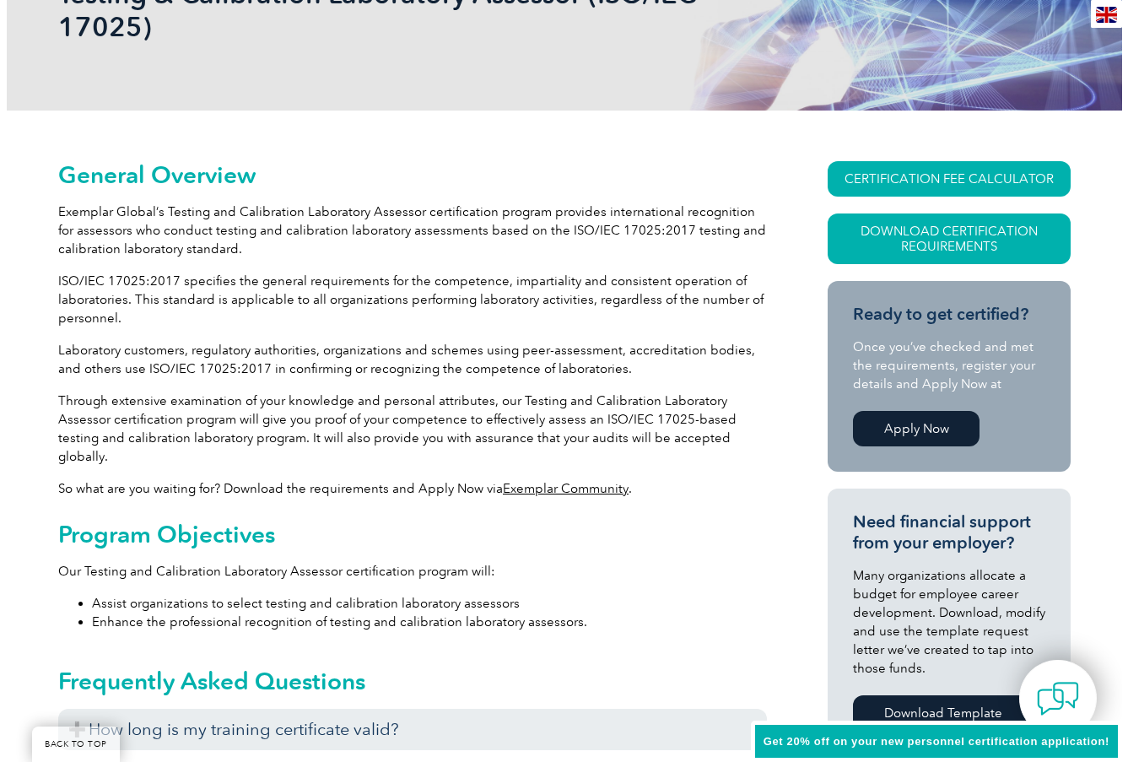
scroll to position [253, 0]
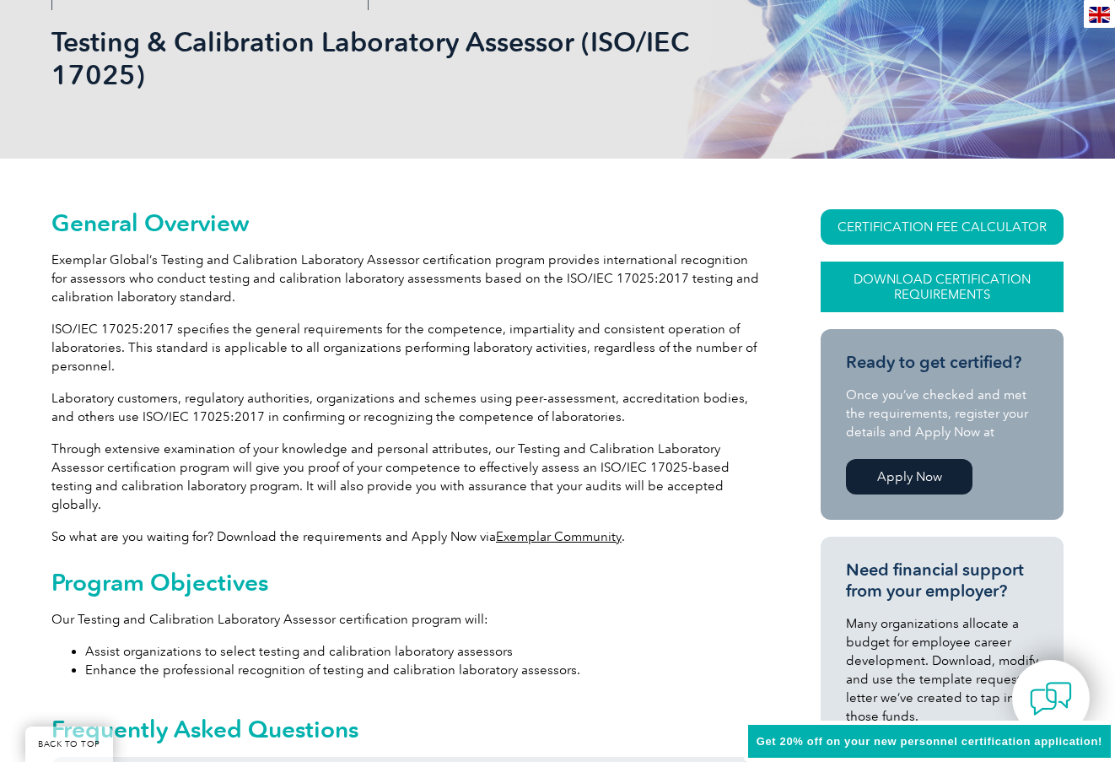
click at [911, 290] on link "Download Certification Requirements" at bounding box center [942, 287] width 243 height 51
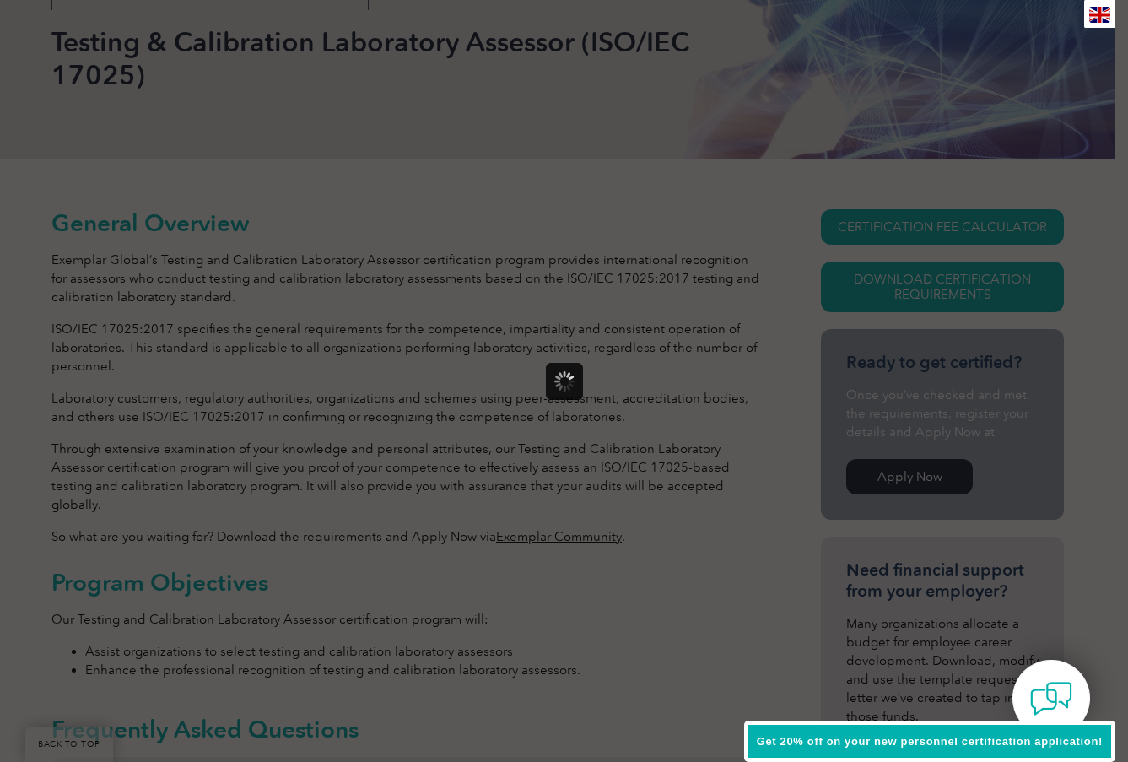
scroll to position [0, 0]
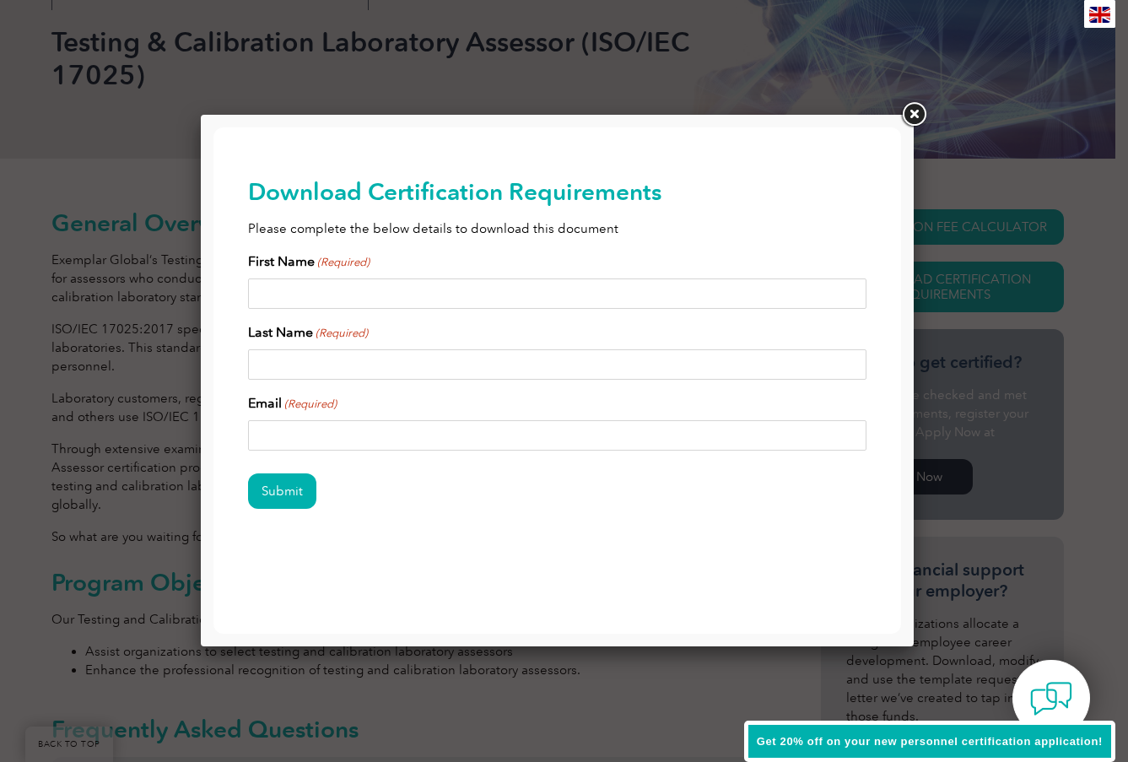
click at [543, 287] on input "First Name (Required)" at bounding box center [557, 293] width 619 height 30
type input "Justin"
type input "Harris"
type input "justin.harris@yahoo.com"
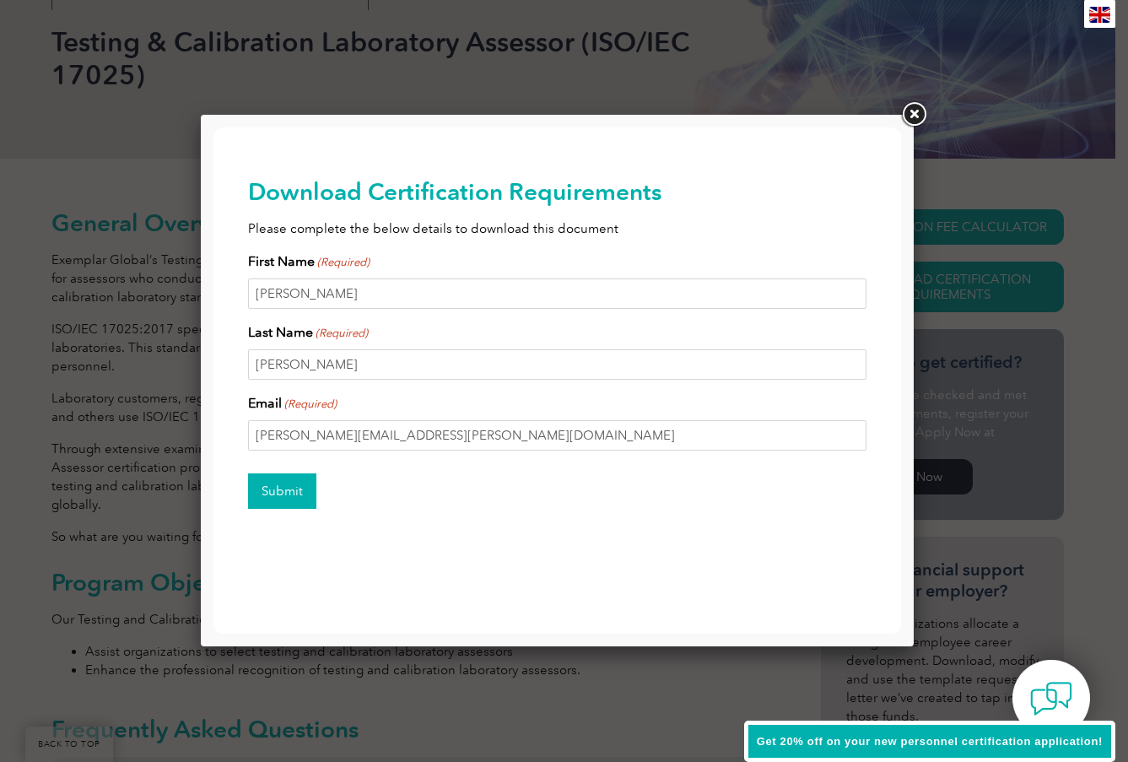
click at [299, 483] on input "Submit" at bounding box center [282, 490] width 68 height 35
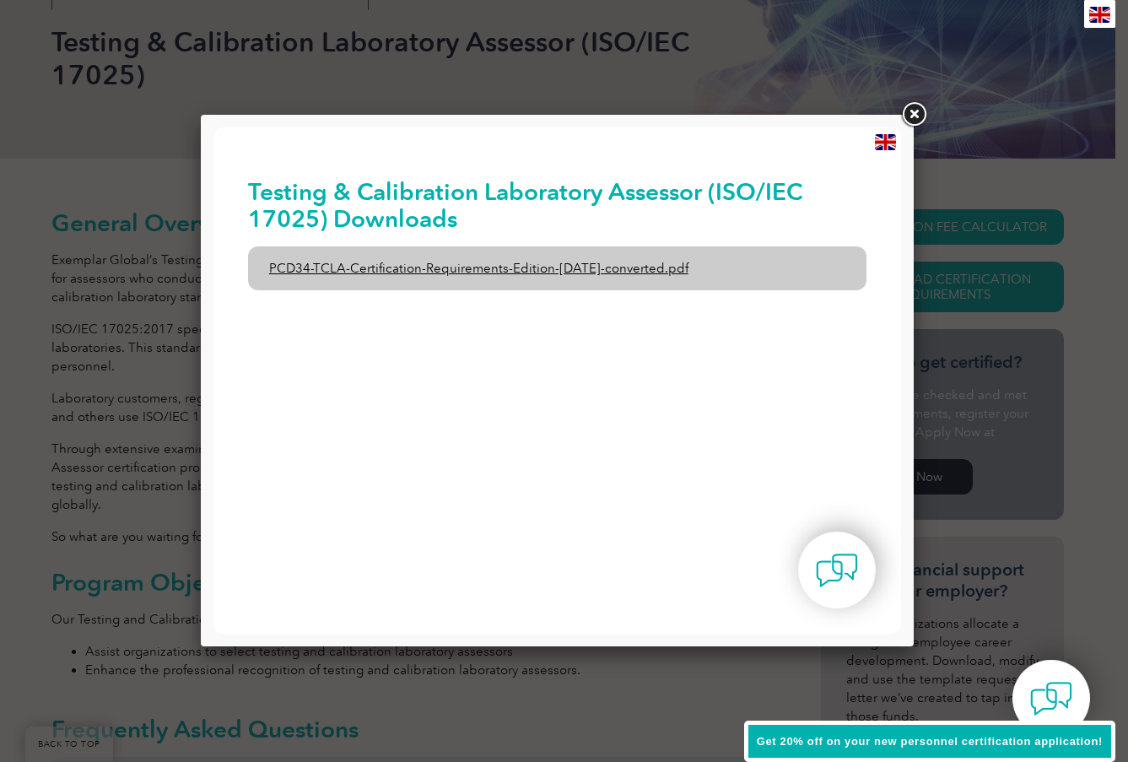
click at [634, 270] on link "PCD34-TCLA-Certification-Requirements-Edition-1-June-2020-converted.pdf" at bounding box center [557, 268] width 619 height 44
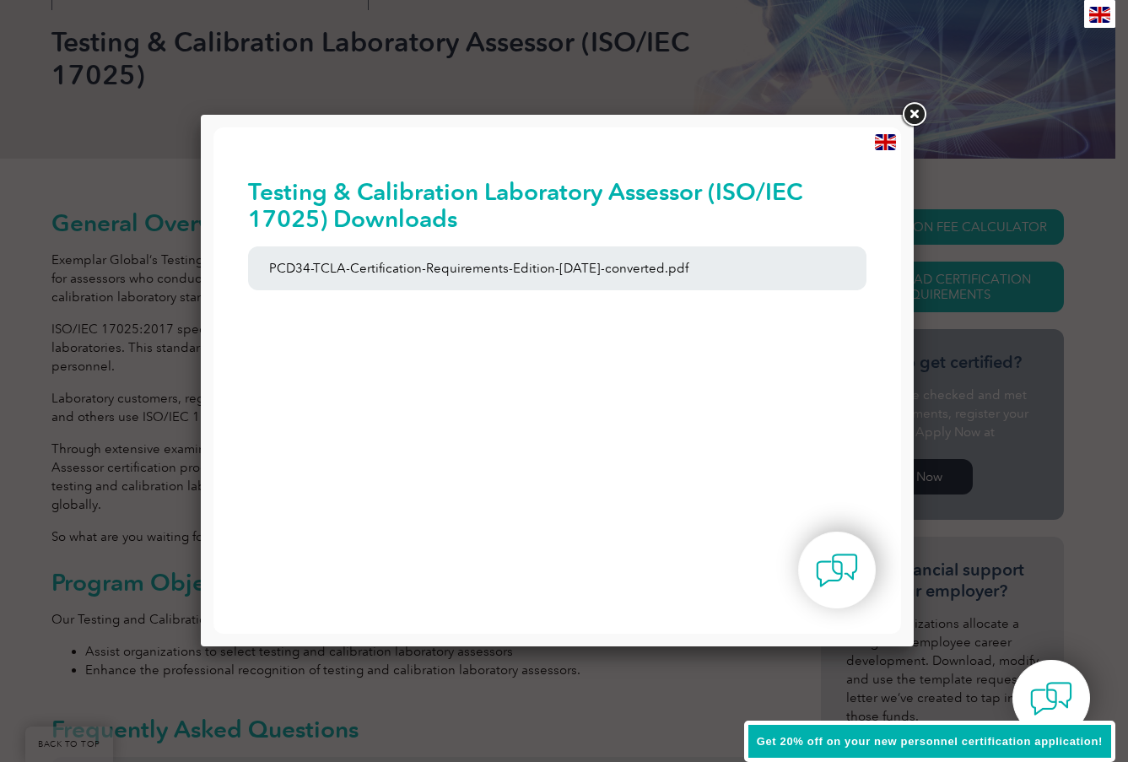
click at [923, 105] on link at bounding box center [913, 115] width 30 height 30
